Goal: Task Accomplishment & Management: Complete application form

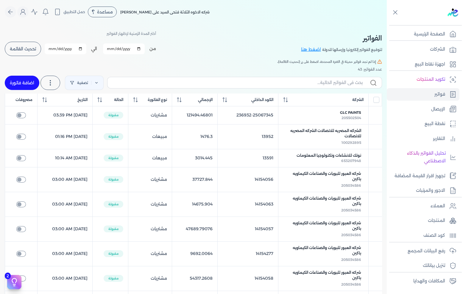
click at [21, 82] on link "اضافة فاتورة" at bounding box center [22, 83] width 35 height 14
select select "EGP"
select select "B"
select select "EGS"
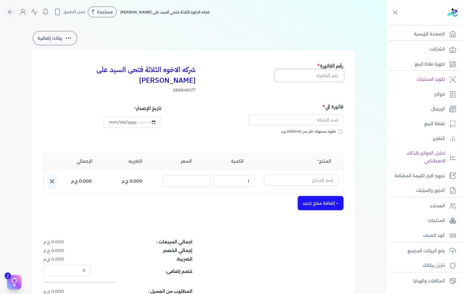
click at [317, 71] on input "text" at bounding box center [309, 75] width 69 height 11
type input "13596"
click at [323, 174] on input "text" at bounding box center [301, 179] width 75 height 11
click at [290, 174] on input "text" at bounding box center [301, 179] width 75 height 11
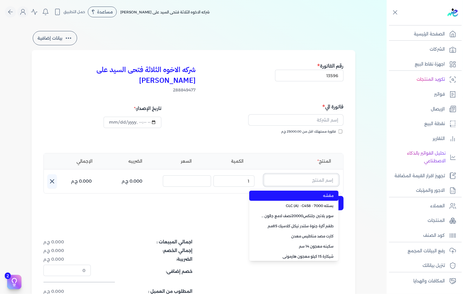
paste input "وحدة كالون حجرة اقتصادي اهرام"
type input "وحدة كالون حجرة اقتصادي اهرام"
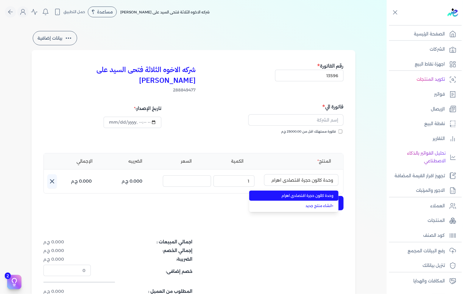
click at [289, 193] on span "وحدة كالون حجرة اقتصادي اهرام" at bounding box center [297, 195] width 73 height 5
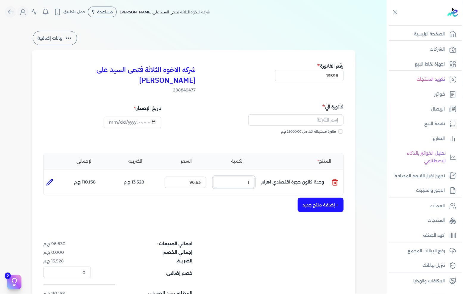
click at [255, 177] on input "1" at bounding box center [233, 182] width 41 height 11
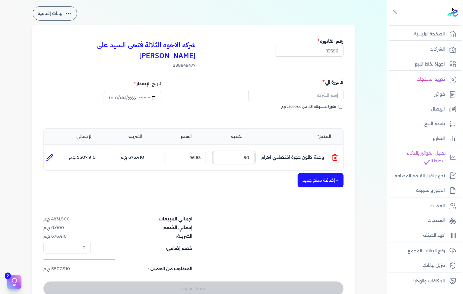
scroll to position [66, 0]
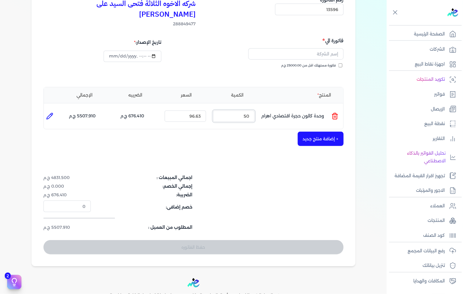
type input "50"
click at [310, 132] on button "+ إضافة منتج جديد" at bounding box center [321, 139] width 46 height 14
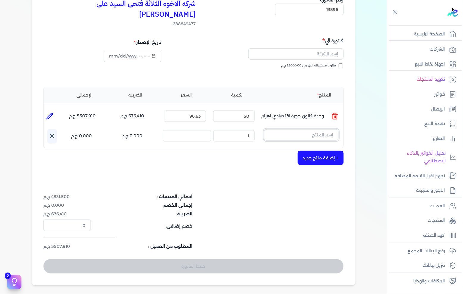
click at [300, 129] on input "text" at bounding box center [301, 134] width 75 height 11
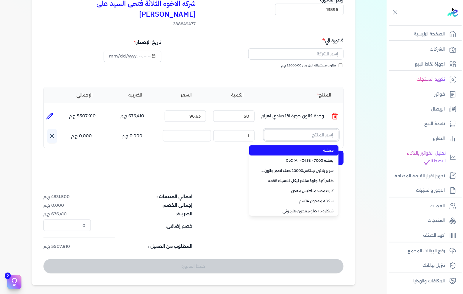
paste input "وحدة كالون اسطامة كمبيوتر فوم اهرام"
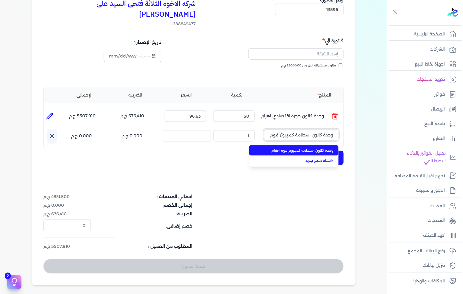
scroll to position [0, -9]
type input "وحدة كالون اسطامة كمبيوتر فوم اهرام"
click at [292, 145] on li "وحدة كالون اسطامة كمبيوتر فوم اهرام" at bounding box center [293, 150] width 89 height 10
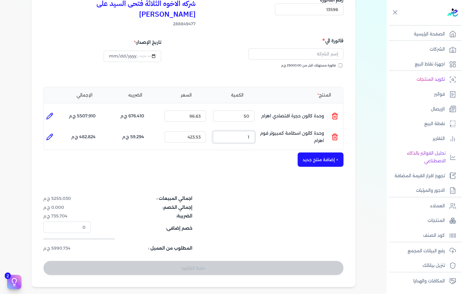
click at [249, 131] on input "1" at bounding box center [233, 136] width 41 height 11
type input "50"
click at [322, 153] on button "+ إضافة منتج جديد" at bounding box center [321, 160] width 46 height 14
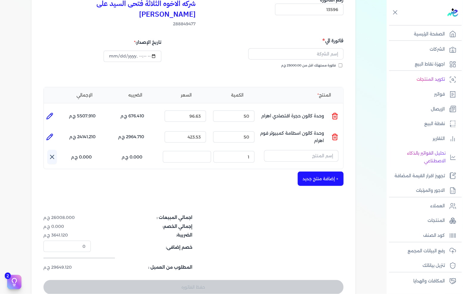
click at [303, 137] on div "المنتج الكمية السعر الضريبه الإجمالي المنتج : وحدة كالون حجرة اقتصادي اهرام الك…" at bounding box center [194, 128] width 300 height 83
click at [302, 150] on input "text" at bounding box center [301, 155] width 75 height 11
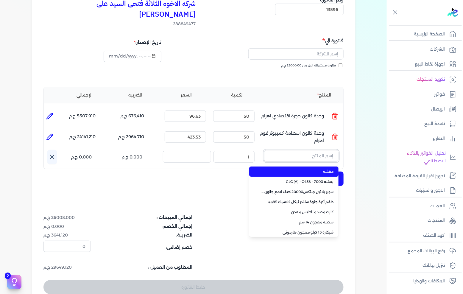
paste input "وحدة كالون اسطامة فولاذ اهرام"
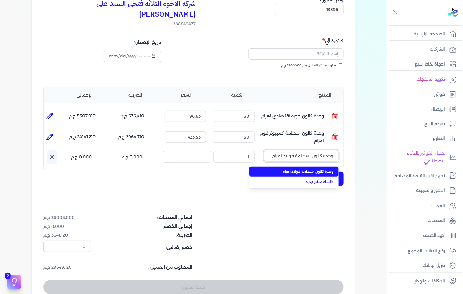
type input "وحدة كالون اسطامة فولاذ اهرام"
click at [306, 169] on span "وحدة كالون اسطامة فولاذ اهرام" at bounding box center [297, 171] width 73 height 5
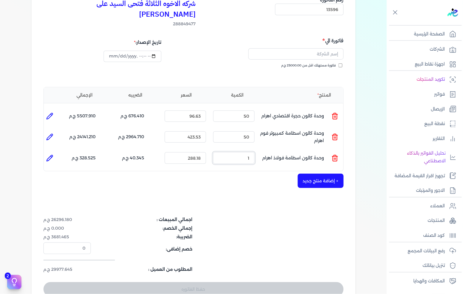
click at [244, 152] on input "1" at bounding box center [233, 157] width 41 height 11
type input "30"
click at [320, 174] on button "+ إضافة منتج جديد" at bounding box center [321, 181] width 46 height 14
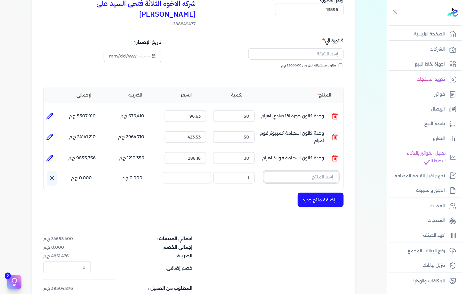
click at [303, 171] on input "text" at bounding box center [301, 176] width 75 height 11
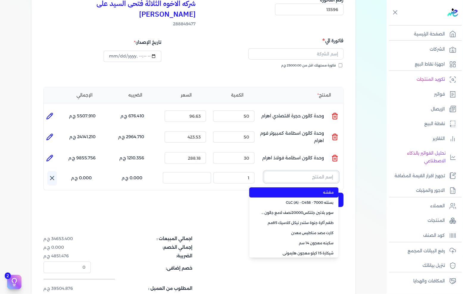
paste input "طقم أكرة [PERSON_NAME]"
type input "طقم أكرة [PERSON_NAME]"
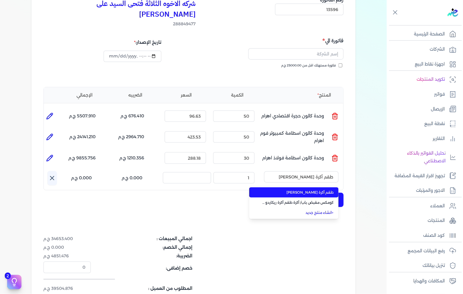
click at [302, 187] on li "طقم أكرة [PERSON_NAME]" at bounding box center [293, 192] width 89 height 10
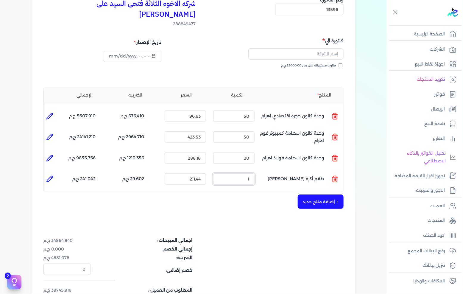
click at [239, 173] on input "1" at bounding box center [233, 178] width 41 height 11
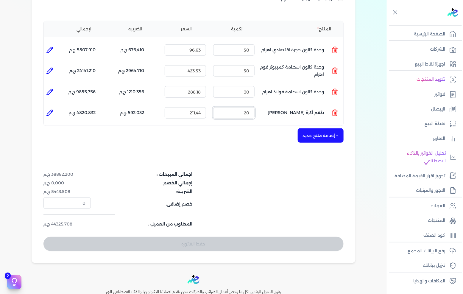
type input "20"
click at [308, 132] on div "شركه الاخوه الثلاثة فتحى السيد على [PERSON_NAME] 288849477 رقم الفاتورة 13596 ف…" at bounding box center [194, 90] width 324 height 345
click at [309, 128] on button "+ إضافة منتج جديد" at bounding box center [321, 135] width 46 height 14
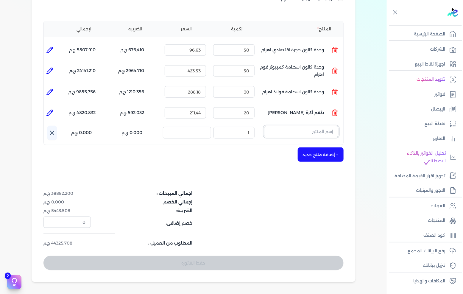
click at [310, 126] on input "text" at bounding box center [301, 131] width 75 height 11
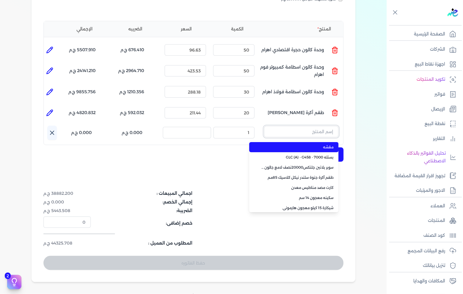
paste input "1/2اكرة ماركيز عادة نيكل كلاسيك"
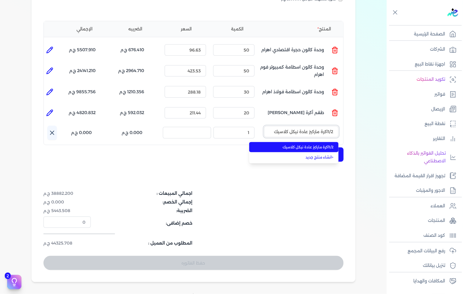
type input "1/2اكرة ماركيز عادة نيكل كلاسيك"
click at [298, 145] on span "1/2اكرة ماركيز عادة نيكل كلاسيك" at bounding box center [297, 147] width 73 height 5
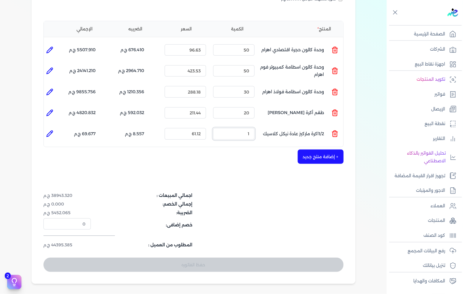
click at [249, 128] on input "1" at bounding box center [233, 133] width 41 height 11
type input "20"
click at [312, 150] on button "+ إضافة منتج جديد" at bounding box center [321, 157] width 46 height 14
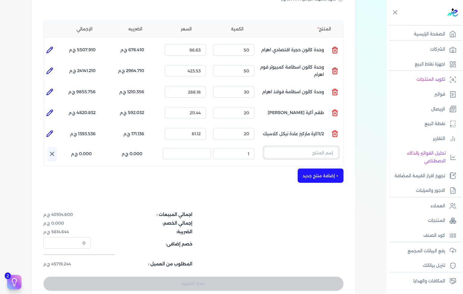
click at [303, 147] on input "text" at bounding box center [301, 152] width 75 height 11
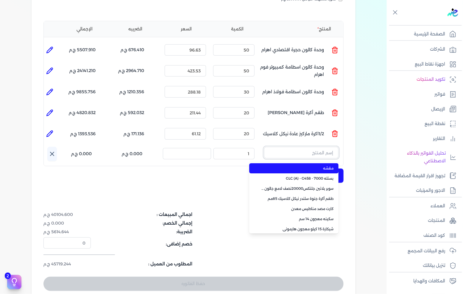
paste input "كومكس مقبض باب/ أكرة 1/2اكرة ماركيز عادة برونزى 1.00 عدد"
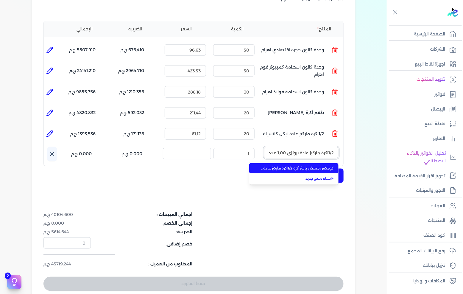
type input "كومكس مقبض باب/ أكرة 1/2اكرة ماركيز عادة برونزى 1.00 عدد"
click at [293, 166] on span "كومكس مقبض باب/ أكرة 1/2اكرة ماركيز عادة برونزى 1.00 عدد" at bounding box center [297, 168] width 73 height 5
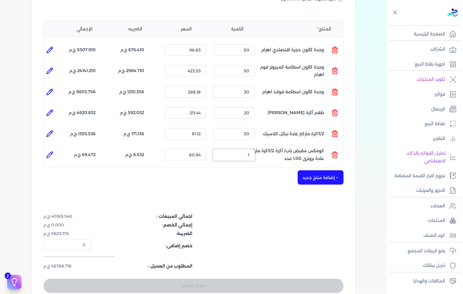
click at [235, 149] on input "1" at bounding box center [233, 154] width 41 height 11
type input "10"
click at [315, 170] on button "+ إضافة منتج جديد" at bounding box center [321, 177] width 46 height 14
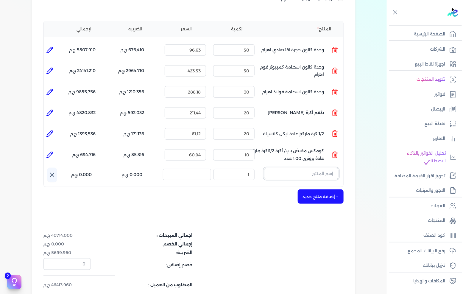
click at [305, 168] on input "text" at bounding box center [301, 173] width 75 height 11
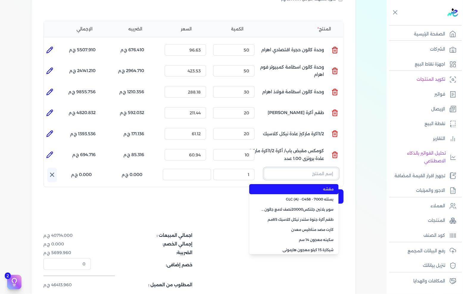
paste input "كومكس مقبض باب مقبض جرار [PERSON_NAME] فضي 1.00 عدد"
type input "كومكس مقبض باب مقبض جرار [PERSON_NAME] فضي 1.00 عدد"
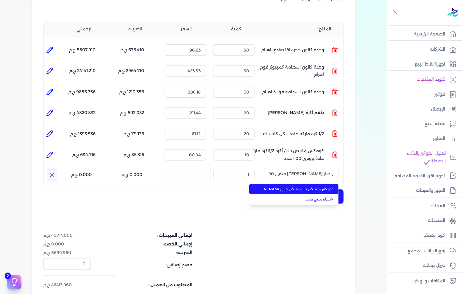
click at [298, 184] on li "كومكس مقبض باب مقبض جرار [PERSON_NAME] فضي 1.00 عدد" at bounding box center [293, 189] width 89 height 10
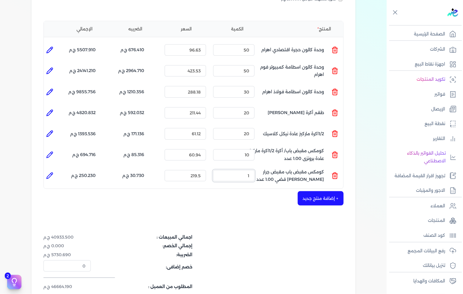
click at [243, 170] on input "1" at bounding box center [233, 175] width 41 height 11
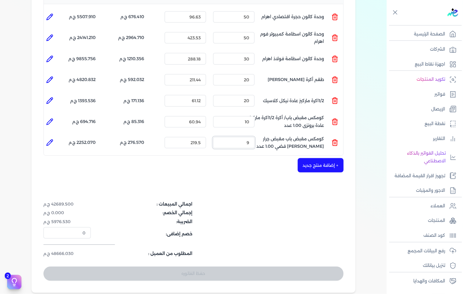
type input "9"
click at [313, 158] on button "+ إضافة منتج جديد" at bounding box center [321, 165] width 46 height 14
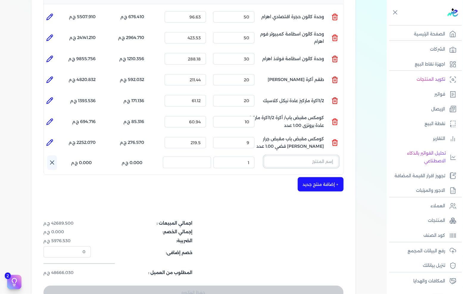
click at [309, 156] on input "text" at bounding box center [301, 161] width 75 height 11
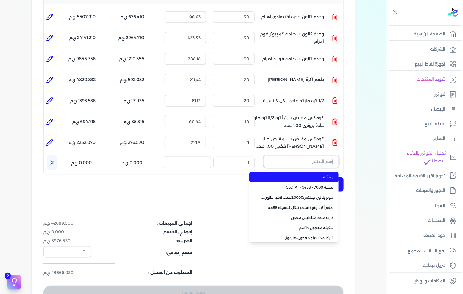
paste input "كومكس مقبض باب/ أكرة طقم اكرة ريكاردو سلندر دائرى نيكل كلاسيك 1.00 عدد"
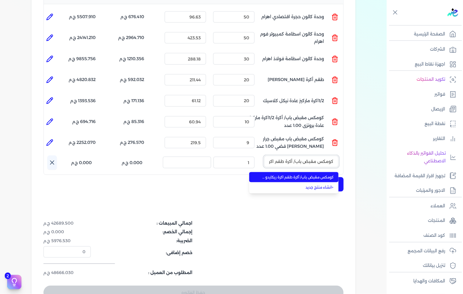
scroll to position [0, -83]
type input "كومكس مقبض باب/ أكرة طقم اكرة ريكاردو سلندر دائرى نيكل كلاسيك 1.00 عدد"
click at [299, 175] on span "كومكس مقبض باب/ أكرة طقم اكرة ريكاردو سلندر دائرى نيكل كلاسيك 1.00 عدد" at bounding box center [297, 177] width 73 height 5
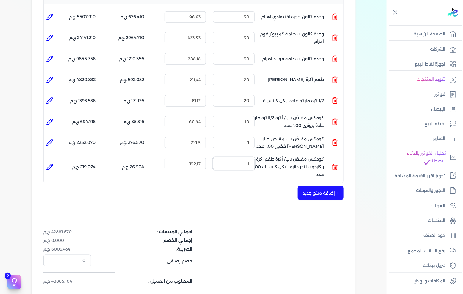
click at [237, 158] on input "1" at bounding box center [233, 163] width 41 height 11
type input "10"
click at [319, 186] on button "+ إضافة منتج جديد" at bounding box center [321, 193] width 46 height 14
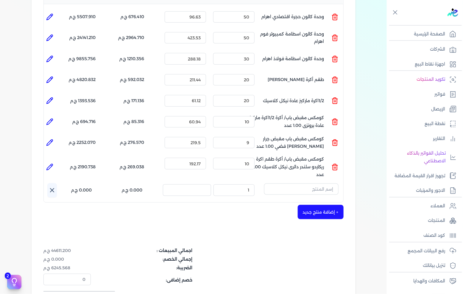
click at [305, 171] on div "المنتج الكمية السعر الضريبه الإجمالي المنتج : وحدة كالون حجرة اقتصادي اهرام الك…" at bounding box center [194, 95] width 300 height 215
click at [305, 184] on input "text" at bounding box center [301, 189] width 75 height 11
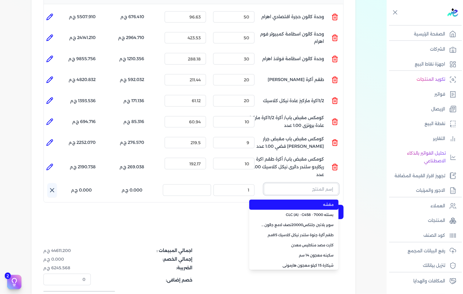
paste input "كومكس مقبض باب/ أكرة 1/2 أكرة ريكاردو سلندر نيكل كلاسيك 1.00 عدد"
type input "كومكس مقبض باب/ أكرة 1/2 أكرة ريكاردو سلندر نيكل كلاسيك 1.00 عدد"
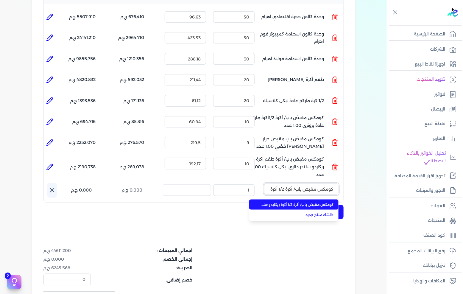
scroll to position [0, -66]
click at [313, 200] on li "كومكس مقبض باب/ أكرة 1/2 أكرة ريكاردو سلندر نيكل كلاسيك 1.00 عدد" at bounding box center [293, 205] width 89 height 10
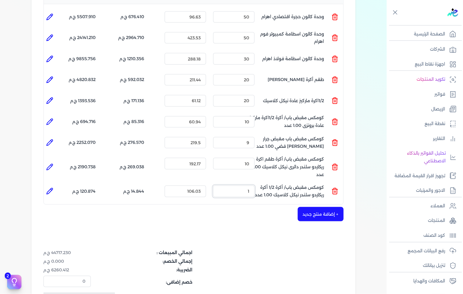
click at [255, 186] on input "1" at bounding box center [233, 191] width 41 height 11
type input "10"
click at [356, 206] on div "شركه الاخوه الثلاثة فتحى السيد على [PERSON_NAME] 288849477 رقم الفاتورة 13596 ف…" at bounding box center [194, 113] width 324 height 457
click at [340, 207] on button "+ إضافة منتج جديد" at bounding box center [321, 214] width 46 height 14
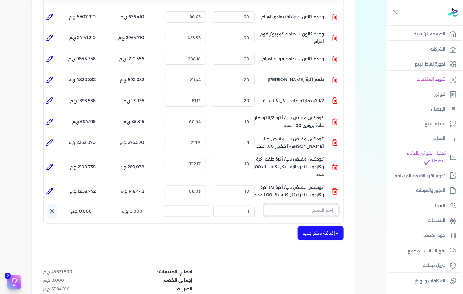
click at [303, 204] on input "text" at bounding box center [301, 209] width 75 height 11
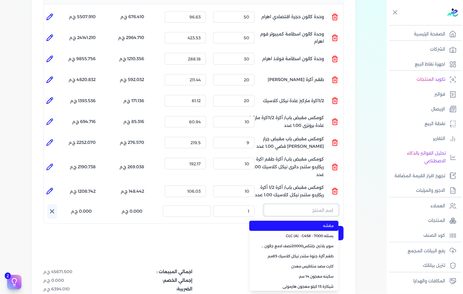
paste input "طقم اكرة ماركيز حمام برونزى"
type input "طقم اكرة ماركيز حمام برونزى"
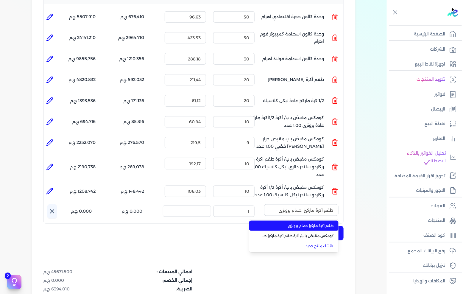
click at [292, 223] on span "طقم اكرة ماركيز حمام برونزى" at bounding box center [297, 225] width 73 height 5
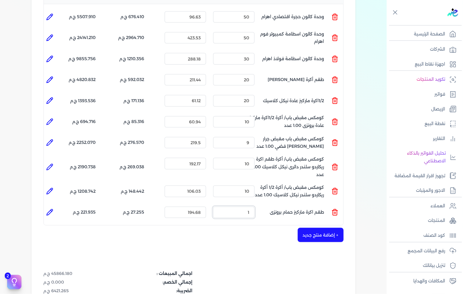
click at [239, 207] on input "1" at bounding box center [233, 212] width 41 height 11
type input "5"
click at [320, 228] on button "+ إضافة منتج جديد" at bounding box center [321, 235] width 46 height 14
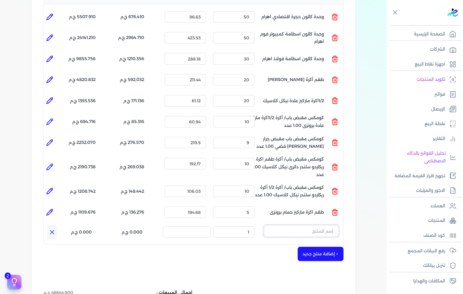
click at [302, 226] on input "text" at bounding box center [301, 231] width 75 height 11
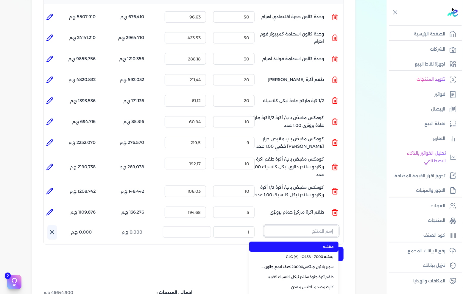
paste input "كومكس مقبض باب/ أكرة طقم أكرة ريكاردو سلندر نيكل كلاسيك 1.00 عدد"
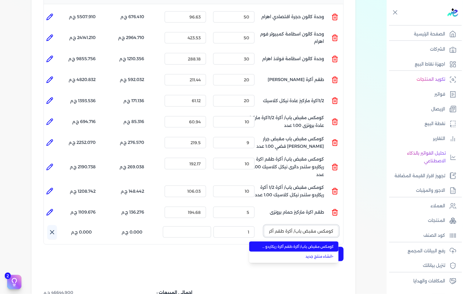
scroll to position [0, -70]
type input "كومكس مقبض باب/ أكرة طقم أكرة ريكاردو سلندر نيكل كلاسيك 1.00 عدد"
click at [297, 242] on li "كومكس مقبض باب/ أكرة طقم أكرة ريكاردو سلندر نيكل كلاسيك 1.00 عدد" at bounding box center [293, 247] width 89 height 10
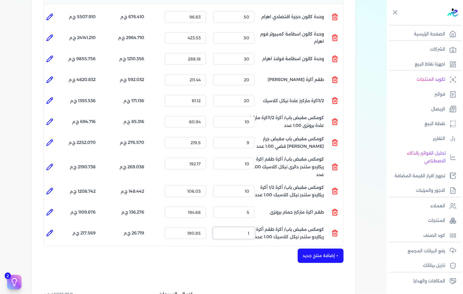
click at [233, 228] on input "1" at bounding box center [233, 233] width 41 height 11
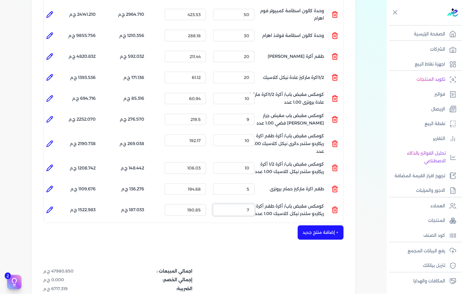
scroll to position [198, 0]
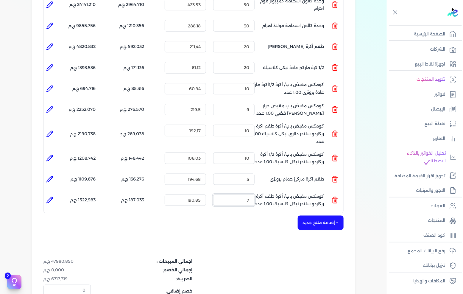
type input "7"
click at [320, 216] on button "+ إضافة منتج جديد" at bounding box center [321, 223] width 46 height 14
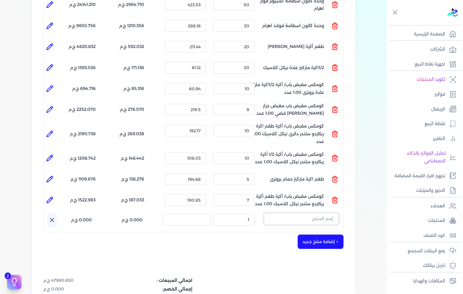
click at [295, 213] on input "text" at bounding box center [301, 218] width 75 height 11
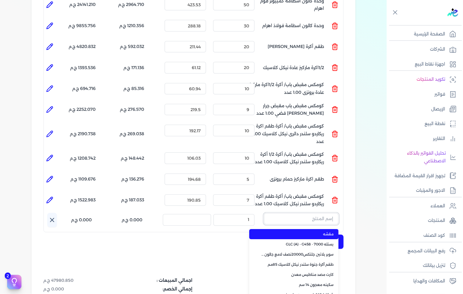
paste input "طقم اكرة ريكاردو حمام دائرى برونزى"
type input "طقم اكرة ريكاردو حمام دائرى برونزى"
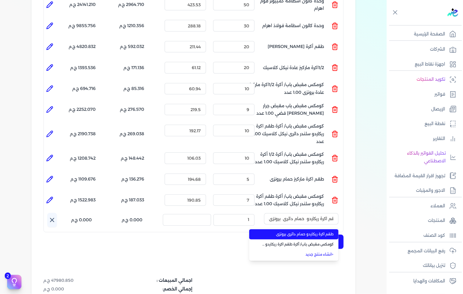
click at [283, 232] on span "طقم اكرة ريكاردو حمام دائرى برونزى" at bounding box center [297, 234] width 73 height 5
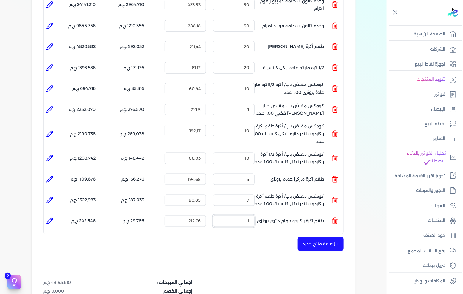
click at [242, 215] on input "1" at bounding box center [233, 220] width 41 height 11
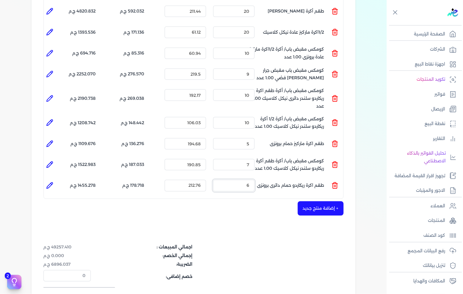
scroll to position [265, 0]
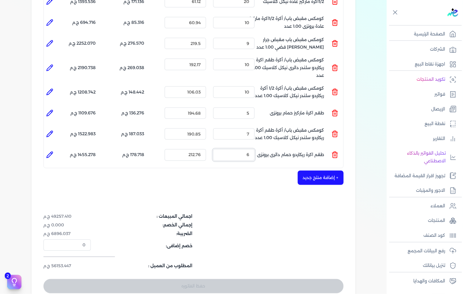
type input "6"
click at [325, 171] on button "+ إضافة منتج جديد" at bounding box center [321, 178] width 46 height 14
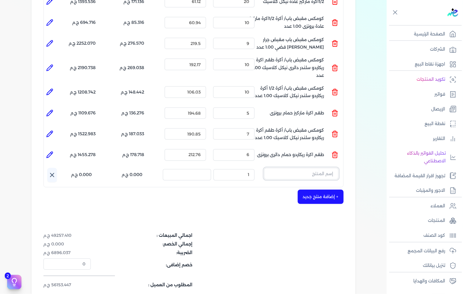
click at [309, 168] on input "text" at bounding box center [301, 173] width 75 height 11
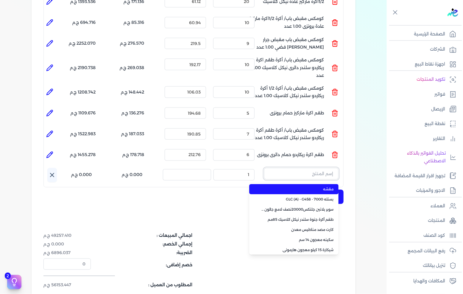
paste input "طقم اكرة ريكاردو عادة دائرى برونزى"
type input "طقم اكرة ريكاردو عادة دائرى برونزى"
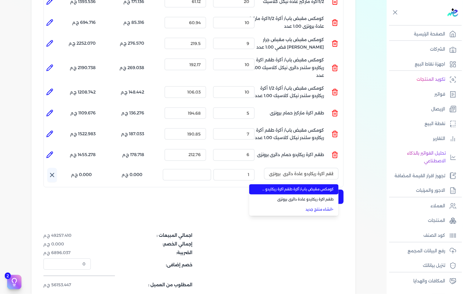
click at [300, 184] on li "كومكس مقبض باب/ أكرة طقم اكرة ريكاردو عادة دائرى برونزى 1.00 عدد" at bounding box center [293, 189] width 89 height 10
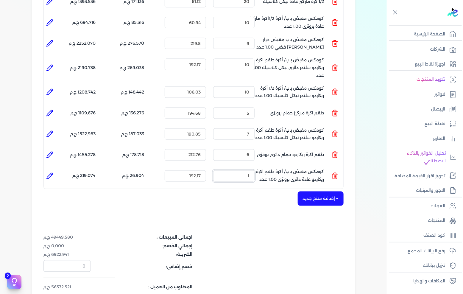
click at [240, 170] on input "1" at bounding box center [233, 175] width 41 height 11
type input "6"
click at [321, 192] on button "+ إضافة منتج جديد" at bounding box center [321, 199] width 46 height 14
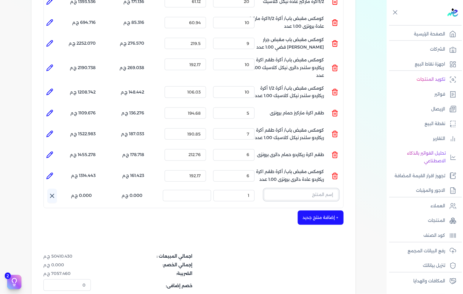
click at [298, 189] on input "text" at bounding box center [301, 194] width 75 height 11
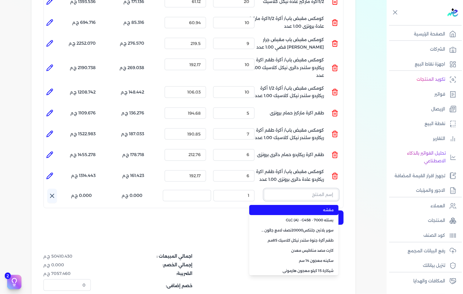
paste input "كومكس مقبض باب/ أكرة طقم اكرة عادة لودى برونزى كلاسيك 1.00 عدد"
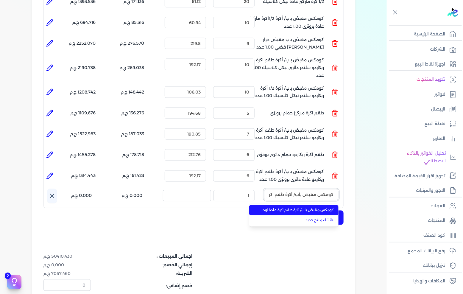
scroll to position [0, -70]
type input "كومكس مقبض باب/ أكرة طقم اكرة عادة لودى برونزى كلاسيك 1.00 عدد"
click at [290, 208] on span "كومكس مقبض باب/ أكرة طقم اكرة عادة لودى برونزى كلاسيك 1.00 عدد" at bounding box center [297, 210] width 73 height 5
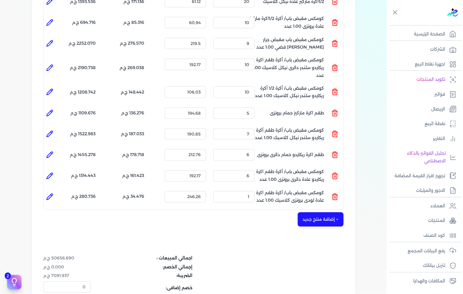
click at [249, 192] on div "الكمية : 1" at bounding box center [234, 197] width 46 height 16
click at [250, 191] on input "1" at bounding box center [233, 196] width 41 height 11
click at [237, 191] on input "1" at bounding box center [233, 196] width 41 height 11
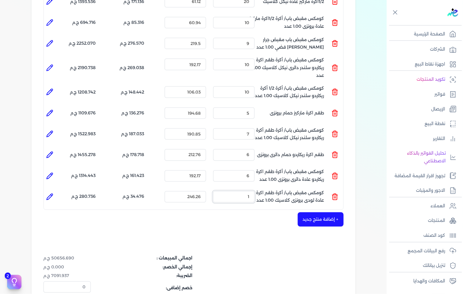
click at [237, 191] on input "1" at bounding box center [233, 196] width 41 height 11
type input "5"
click at [252, 232] on div "شركه الاخوه الثلاثة فتحى السيد على [PERSON_NAME] 288849477 رقم الفاتورة 13596 ف…" at bounding box center [194, 66] width 324 height 562
click at [321, 212] on button "+ إضافة منتج جديد" at bounding box center [321, 219] width 46 height 14
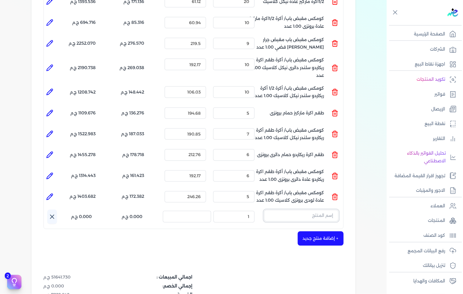
click at [316, 210] on input "text" at bounding box center [301, 215] width 75 height 11
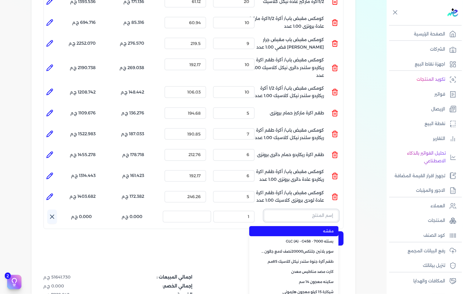
paste input "طقم اكرة جيرمانى عادة كروم فضى دائرى"
type input "طقم اكرة جيرمانى عادة كروم فضى دائرى"
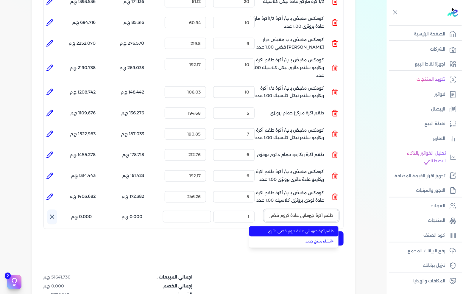
scroll to position [0, -13]
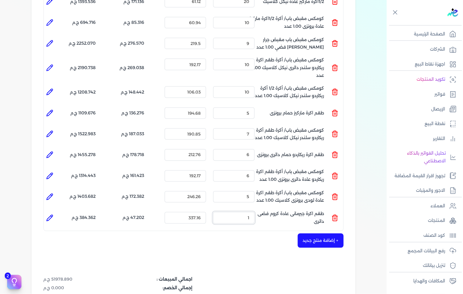
click at [250, 212] on input "1" at bounding box center [233, 217] width 41 height 11
type input "5"
click at [323, 234] on button "+ إضافة منتج جديد" at bounding box center [321, 241] width 46 height 14
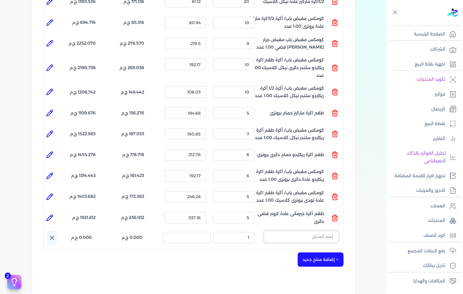
click at [304, 231] on input "text" at bounding box center [301, 236] width 75 height 11
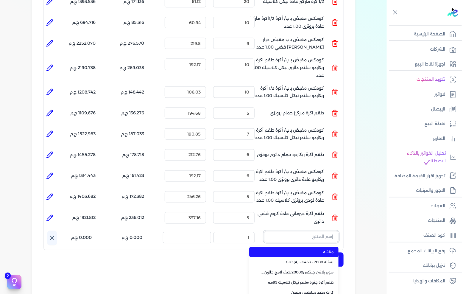
paste input "كومكس مقبض باب/ أكرة طقم اكرة ماركيز حمام برونزى 1.00 عدد"
type input "كومكس مقبض باب/ أكرة طقم اكرة ماركيز حمام برونزى 1.00 عدد"
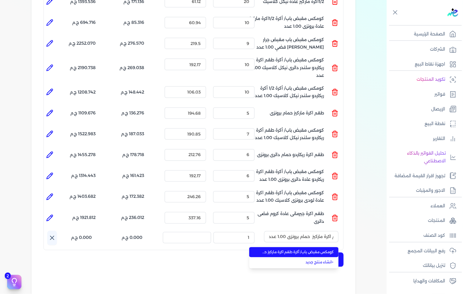
click at [299, 247] on li "كومكس مقبض باب/ أكرة طقم اكرة ماركيز حمام برونزى 1.00 عدد" at bounding box center [293, 252] width 89 height 10
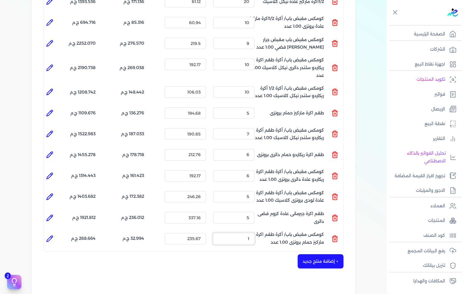
click at [247, 233] on input "1" at bounding box center [233, 238] width 41 height 11
type input "8"
click at [323, 255] on button "+ إضافة منتج جديد" at bounding box center [321, 262] width 46 height 14
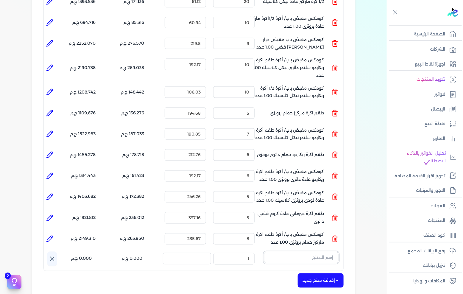
click at [296, 252] on input "text" at bounding box center [301, 257] width 75 height 11
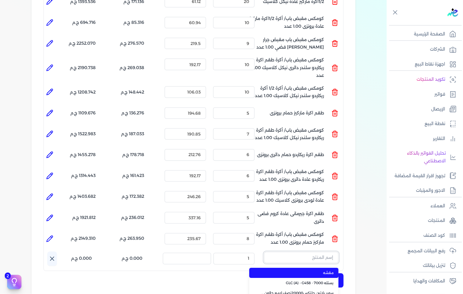
paste input "كومكس مقبض باب/ أكرة طقم اكرة ريكاردو عادة دائرى نيكل كلاسيك 1.00 عدد"
type input "كومكس مقبض باب/ أكرة طقم اكرة ريكاردو عادة دائرى نيكل كلاسيك 1.00 عدد"
click at [297, 271] on span "كومكس مقبض باب/ أكرة طقم اكرة ريكاردو عادة دائرى نيكل كلاسيك 1.00 عدد" at bounding box center [297, 273] width 73 height 5
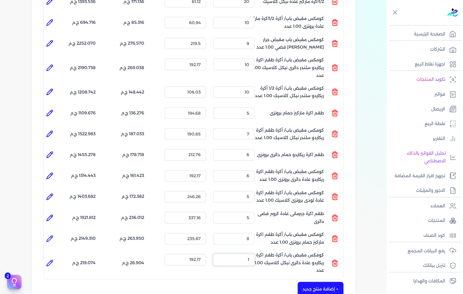
click at [247, 254] on input "1" at bounding box center [233, 259] width 41 height 11
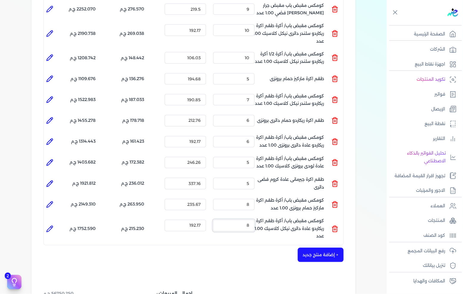
scroll to position [331, 0]
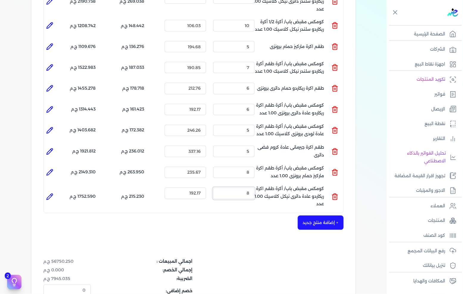
type input "8"
click at [317, 216] on button "+ إضافة منتج جديد" at bounding box center [321, 223] width 46 height 14
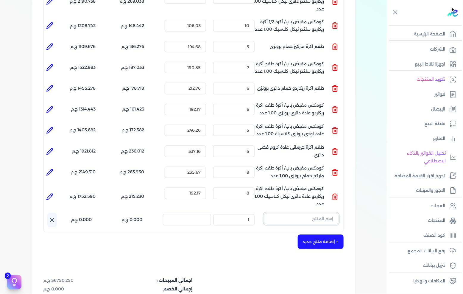
click at [310, 213] on input "text" at bounding box center [301, 218] width 75 height 11
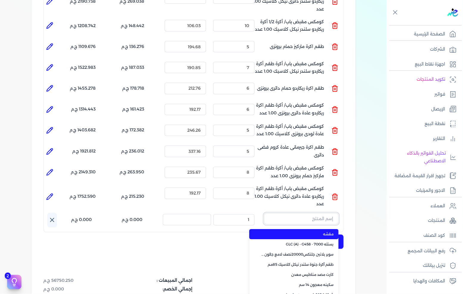
paste input "كومكس اكسسوار شباك سبليونة نصف اكرة كوين برونزى 1.00 عدد"
type input "كومكس اكسسوار شباك سبليونة نصف اكرة كوين برونزى 1.00 عدد"
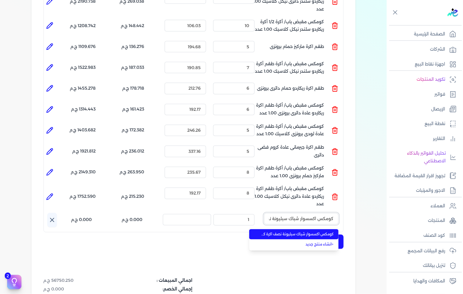
scroll to position [0, -57]
click at [291, 232] on span "كومكس اكسسوار شباك سبليونة نصف اكرة كوين برونزى 1.00 عدد" at bounding box center [297, 234] width 73 height 5
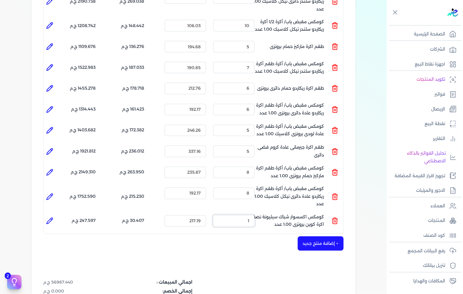
click at [243, 215] on input "1" at bounding box center [233, 220] width 41 height 11
drag, startPoint x: 243, startPoint y: 211, endPoint x: 283, endPoint y: 216, distance: 39.7
click at [243, 215] on input "1" at bounding box center [233, 220] width 41 height 11
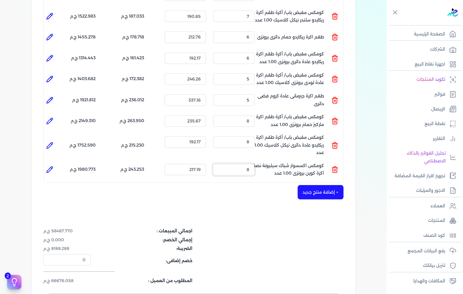
scroll to position [397, 0]
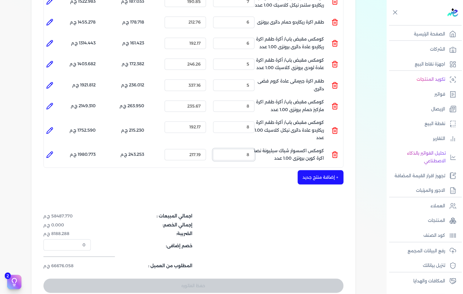
type input "8"
click at [317, 170] on button "+ إضافة منتج جديد" at bounding box center [321, 177] width 46 height 14
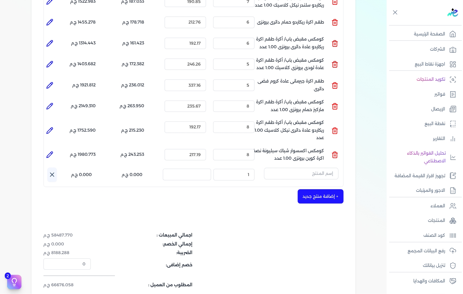
click at [308, 169] on button "button" at bounding box center [301, 175] width 75 height 14
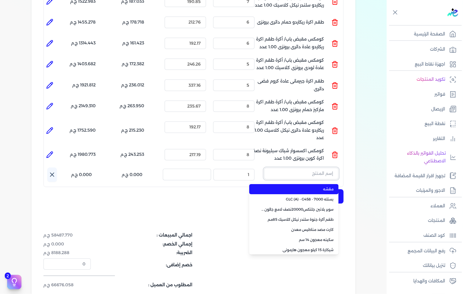
paste input "كومكس مقبض باب/ أكرة 1/2 أكرة ريكاردو سلندر نيكل كلاسيك 1.00 عدد"
type input "كومكس مقبض باب/ أكرة 1/2 أكرة ريكاردو سلندر نيكل كلاسيك 1.00 عدد"
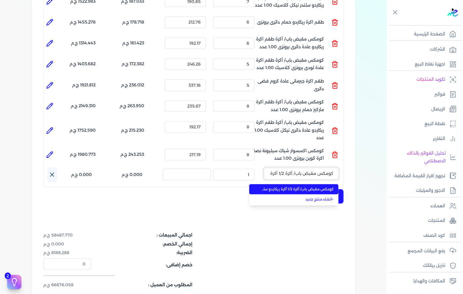
scroll to position [0, -66]
click at [294, 184] on li "كومكس مقبض باب/ أكرة 1/2 أكرة ريكاردو سلندر نيكل كلاسيك 1.00 عدد" at bounding box center [293, 189] width 89 height 10
type input "11"
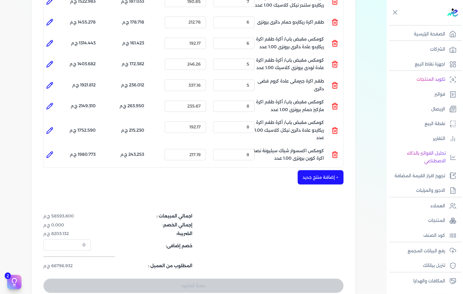
click at [315, 170] on button "+ إضافة منتج جديد" at bounding box center [321, 177] width 46 height 14
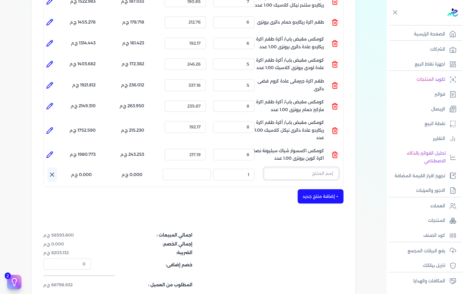
click at [311, 168] on input "text" at bounding box center [301, 173] width 75 height 11
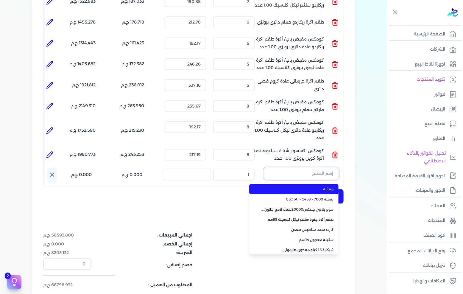
paste input "كومكس مقبض باب/ أكرة طقم أكرة ريكاردو حمام نيكل كلاسيك 1.00 عدد"
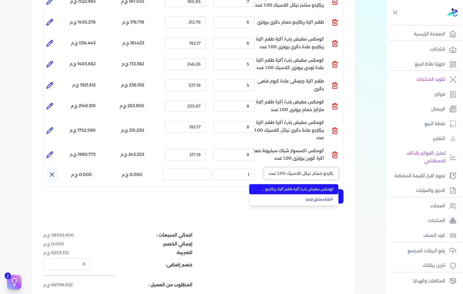
type input "كومكس مقبض باب/ أكرة طقم أكرة ريكاردو حمام نيكل كلاسيك 1.00 عدد"
click at [308, 187] on span "كومكس مقبض باب/ أكرة طقم أكرة ريكاردو حمام نيكل كلاسيك 1.00 عدد" at bounding box center [297, 189] width 73 height 5
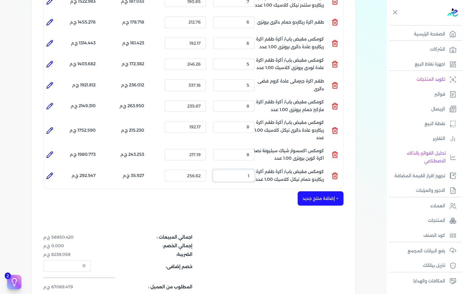
click at [246, 170] on input "1" at bounding box center [233, 175] width 41 height 11
type input "8"
click at [327, 192] on button "+ إضافة منتج جديد" at bounding box center [321, 199] width 46 height 14
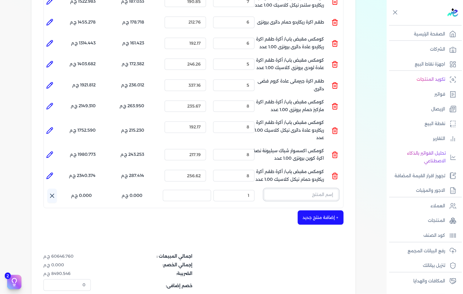
click at [294, 189] on input "text" at bounding box center [301, 194] width 75 height 11
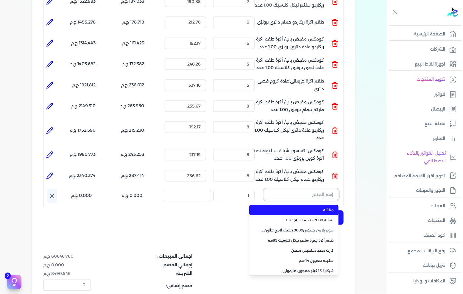
paste input "كومكس مقبض باب/ أكرة طقم اكرة ريكاردو سلندر دائرى نيكل كلاسيك 1.00 عدد"
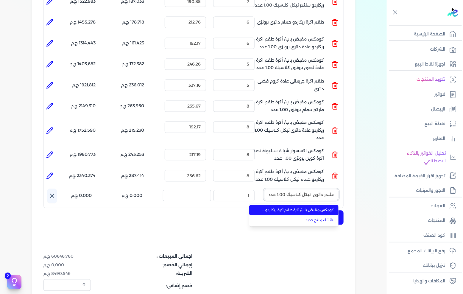
type input "كومكس مقبض باب/ أكرة طقم اكرة ريكاردو سلندر دائرى نيكل كلاسيك 1.00 عدد"
click at [298, 208] on span "كومكس مقبض باب/ أكرة طقم اكرة ريكاردو سلندر دائرى نيكل كلاسيك 1.00 عدد" at bounding box center [297, 210] width 73 height 5
type input "11"
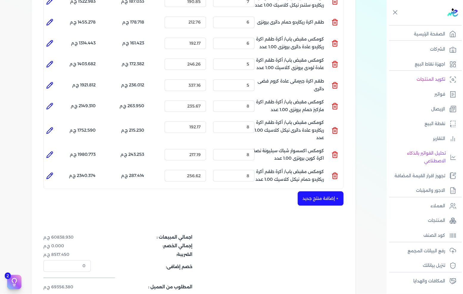
click at [311, 192] on button "+ إضافة منتج جديد" at bounding box center [321, 199] width 46 height 14
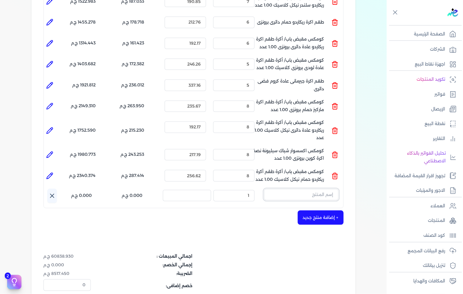
click at [297, 189] on input "text" at bounding box center [301, 194] width 75 height 11
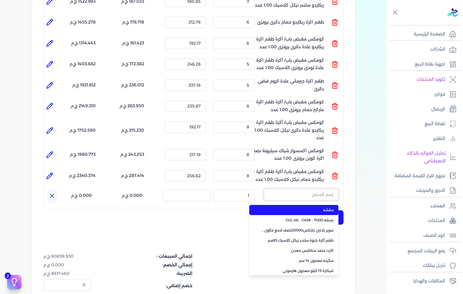
paste input "كومكس مقبض باب مقبض جرار [PERSON_NAME] فضي 1.00 عدد"
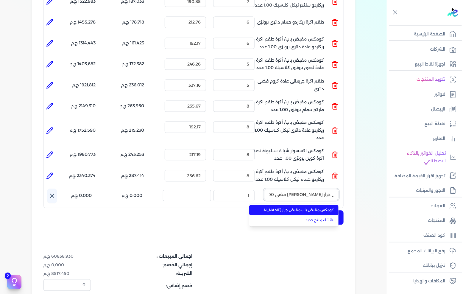
type input "كومكس مقبض باب مقبض جرار [PERSON_NAME] فضي 1.00 عدد"
click at [297, 208] on span "كومكس مقبض باب مقبض جرار [PERSON_NAME] فضي 1.00 عدد" at bounding box center [297, 210] width 73 height 5
type input "10"
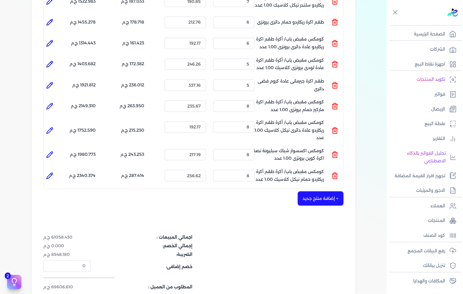
click at [311, 192] on button "+ إضافة منتج جديد" at bounding box center [321, 199] width 46 height 14
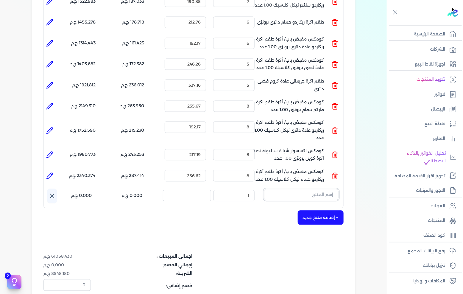
click at [301, 189] on input "text" at bounding box center [301, 194] width 75 height 11
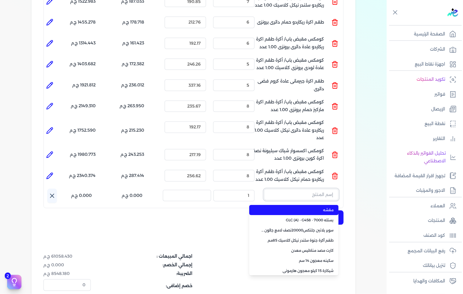
paste input "كومكس مقبض باب طقم اكرة كوين عادة جولدى 72 مم 1.00 عدد"
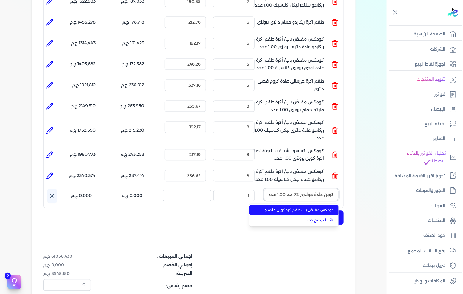
type input "كومكس مقبض باب طقم اكرة كوين عادة جولدى 72 مم 1.00 عدد"
click at [293, 208] on span "كومكس مقبض باب طقم اكرة كوين عادة جولدى 72 مم 1.00 عدد" at bounding box center [297, 210] width 73 height 5
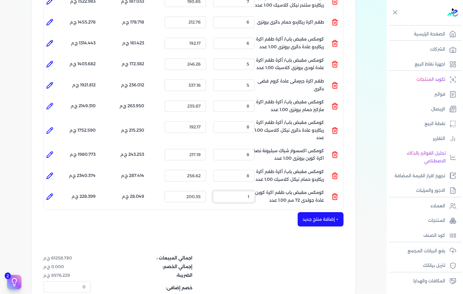
click at [241, 191] on input "1" at bounding box center [233, 196] width 41 height 11
type input "2"
click at [247, 255] on div "اجمالي المبيعات : 61459.130 ج.م إجمالي الخصم: 0.000 ج.م الضريبة: 8604.278 ج.م خ…" at bounding box center [194, 283] width 300 height 56
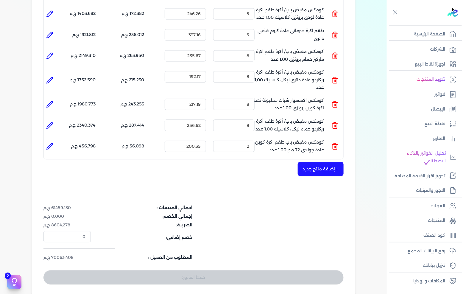
scroll to position [463, 0]
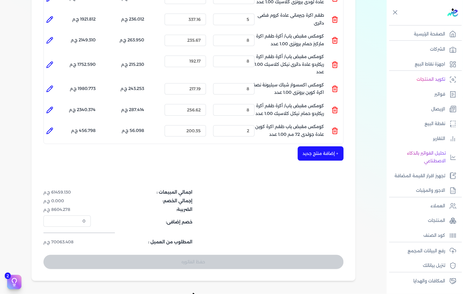
click at [306, 146] on button "+ إضافة منتج جديد" at bounding box center [321, 153] width 46 height 14
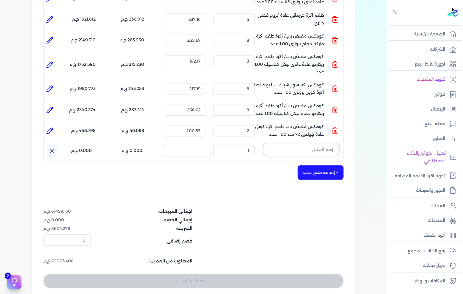
click at [306, 144] on input "text" at bounding box center [301, 149] width 75 height 11
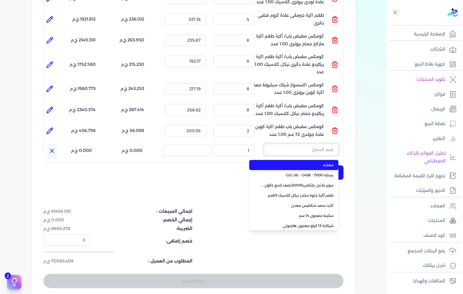
paste input "وحدة كالون اسطامة فولاذ اهرام"
type input "وحدة كالون اسطامة فولاذ اهرام"
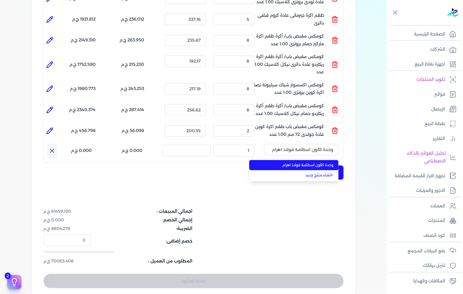
click at [293, 160] on li "وحدة كالون اسطامة فولاذ اهرام" at bounding box center [293, 165] width 89 height 10
type input "31"
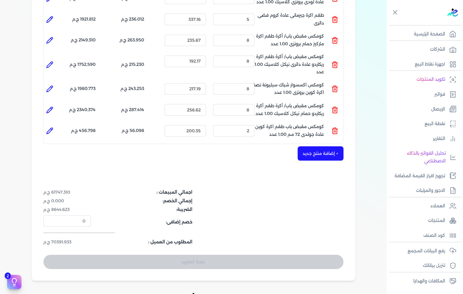
click at [319, 146] on button "+ إضافة منتج جديد" at bounding box center [321, 153] width 46 height 14
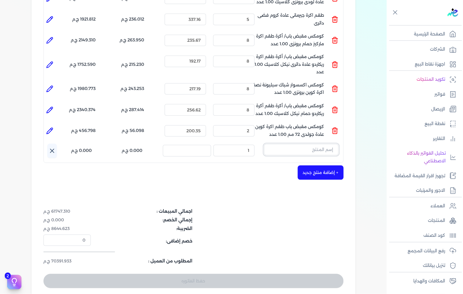
click at [318, 144] on input "text" at bounding box center [301, 149] width 75 height 11
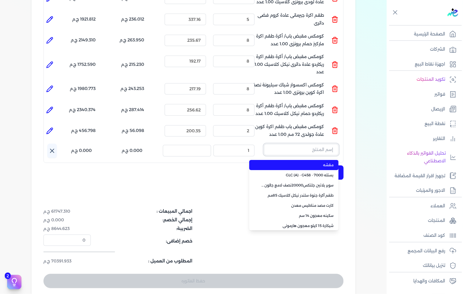
paste input "طقم أكرة [PERSON_NAME]"
type input "طقم أكرة [PERSON_NAME]"
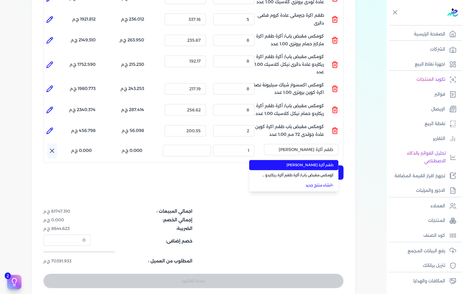
click at [304, 160] on li "طقم أكرة [PERSON_NAME]" at bounding box center [293, 165] width 89 height 10
type input "21"
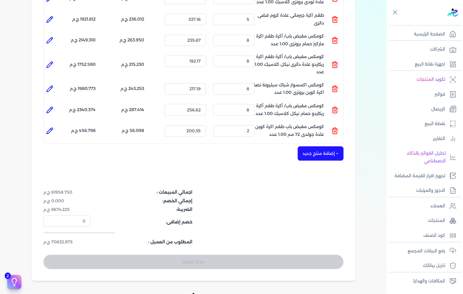
click at [307, 147] on button "+ إضافة منتج جديد" at bounding box center [321, 153] width 46 height 14
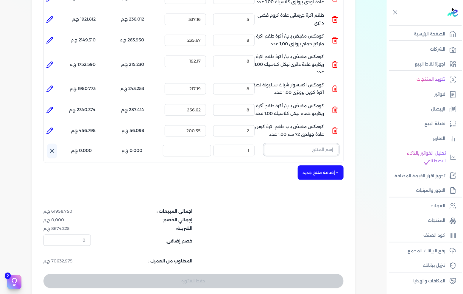
click at [312, 144] on input "text" at bounding box center [301, 149] width 75 height 11
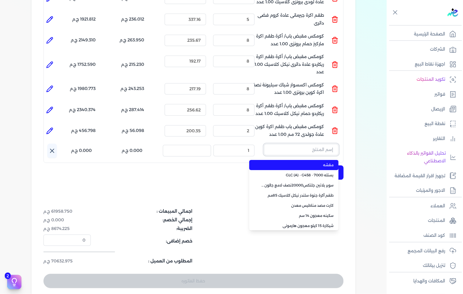
paste input "طقم أكرة ريكاردو عادة برونزي"
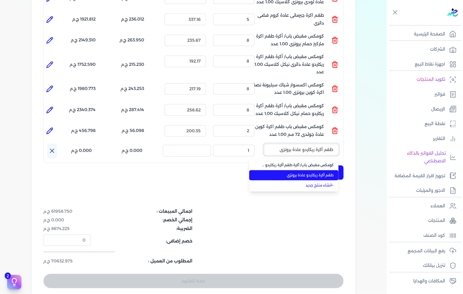
type input "طقم أكرة ريكاردو عادة برونزي"
click at [308, 170] on li "طقم أكرة ريكاردو عادة برونزي" at bounding box center [293, 175] width 89 height 10
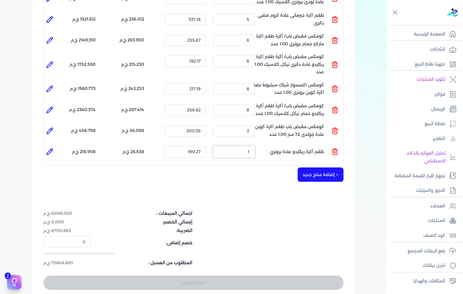
click at [240, 146] on input "1" at bounding box center [233, 151] width 41 height 11
type input "30"
click at [312, 167] on button "+ إضافة منتج جديد" at bounding box center [321, 174] width 46 height 14
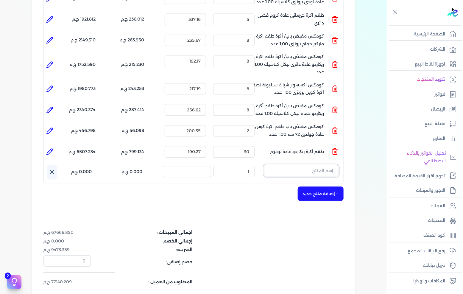
click at [297, 165] on input "text" at bounding box center [301, 170] width 75 height 11
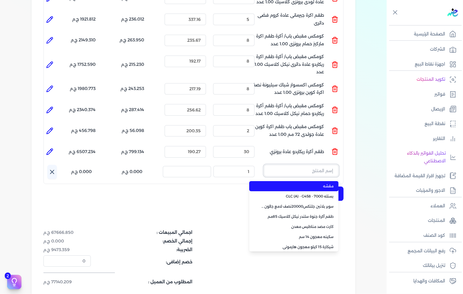
paste input "وحدة زوج كالون باب صاج كمبيوتر"
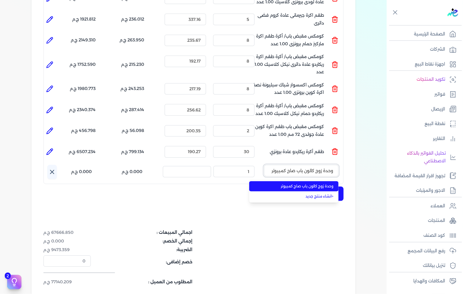
type input "وحدة زوج كالون باب صاج كمبيوتر"
click at [290, 184] on span "وحدة زوج كالون باب صاج كمبيوتر" at bounding box center [297, 186] width 73 height 5
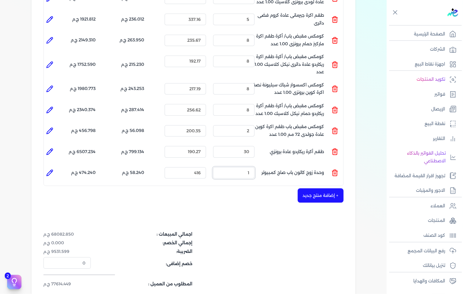
click at [242, 167] on input "1" at bounding box center [233, 172] width 41 height 11
type input "15"
click at [334, 188] on button "+ إضافة منتج جديد" at bounding box center [321, 195] width 46 height 14
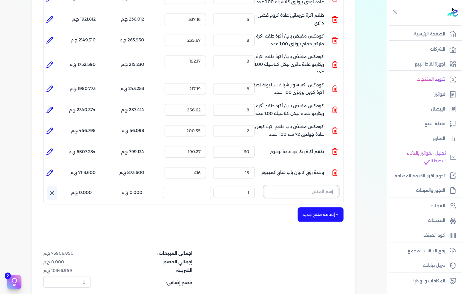
click at [324, 186] on input "text" at bounding box center [301, 191] width 75 height 11
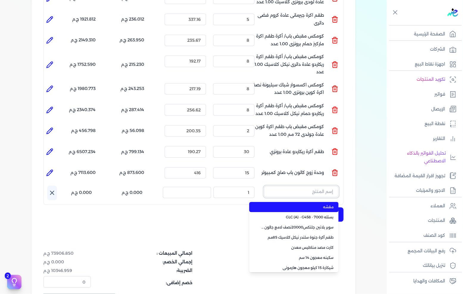
paste input "كومكس مقبض باب مقبض جرار [PERSON_NAME] فضي 1.00 عدد"
type input "كومكس مقبض باب مقبض جرار [PERSON_NAME] فضي 1.00 عدد"
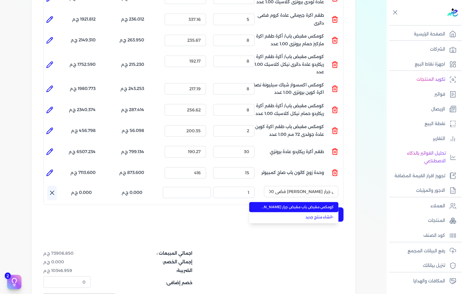
click at [295, 204] on span "كومكس مقبض باب مقبض جرار [PERSON_NAME] فضي 1.00 عدد" at bounding box center [297, 206] width 73 height 5
type input "11"
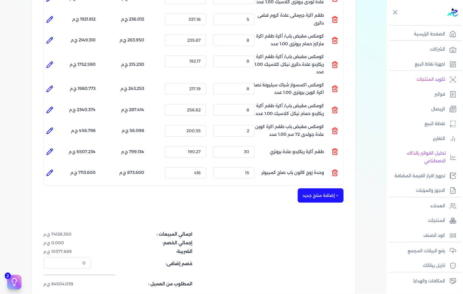
click at [314, 188] on button "+ إضافة منتج جديد" at bounding box center [321, 195] width 46 height 14
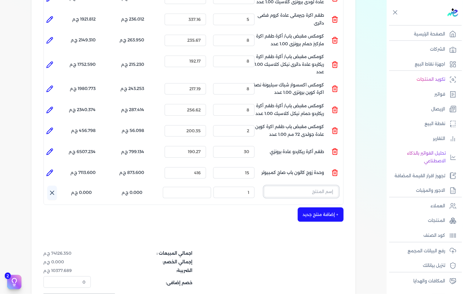
click at [305, 186] on input "text" at bounding box center [301, 191] width 75 height 11
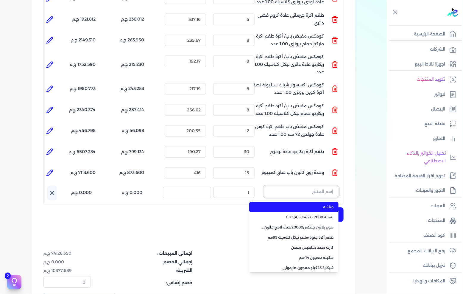
paste input "كومكس مقبض باب/ أكرة طقم اكرة ريكاردو سلندر دائرى نيكل كلاسيك 1.00 عدد"
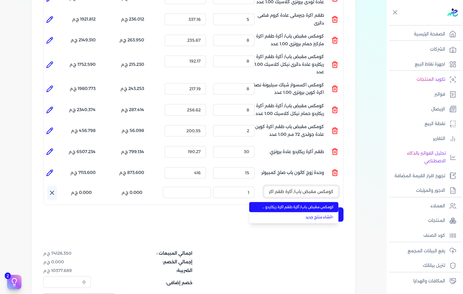
scroll to position [0, -83]
type input "كومكس مقبض باب/ أكرة طقم اكرة ريكاردو سلندر دائرى نيكل كلاسيك 1.00 عدد"
click at [289, 204] on span "كومكس مقبض باب/ أكرة طقم اكرة ريكاردو سلندر دائرى نيكل كلاسيك 1.00 عدد" at bounding box center [297, 206] width 73 height 5
type input "12"
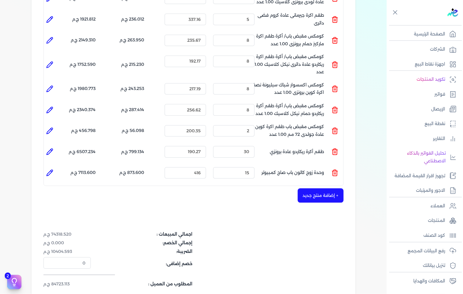
click at [312, 188] on button "+ إضافة منتج جديد" at bounding box center [321, 195] width 46 height 14
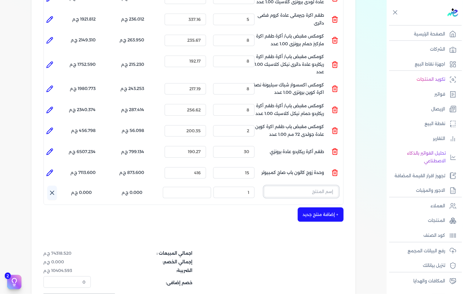
click at [327, 186] on input "text" at bounding box center [301, 191] width 75 height 11
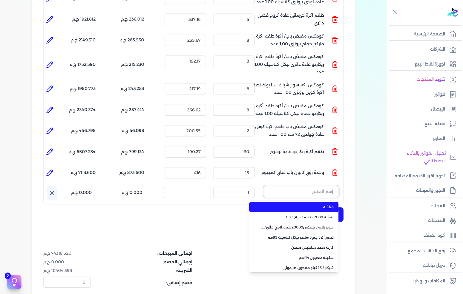
paste input "كومكس مقبض باب/ أكرة طقم اكرة ريكاردو عادة دائرى برونزى 1.00 عدد"
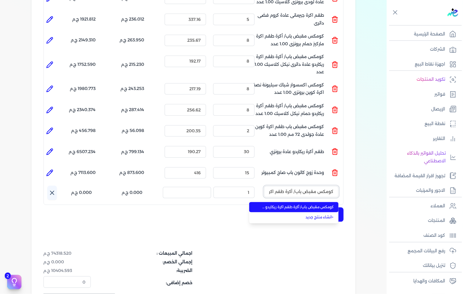
scroll to position [0, -69]
type input "كومكس مقبض باب/ أكرة طقم اكرة ريكاردو عادة دائرى برونزى 1.00 عدد"
click at [306, 204] on span "كومكس مقبض باب/ أكرة طقم اكرة ريكاردو عادة دائرى برونزى 1.00 عدد" at bounding box center [297, 206] width 73 height 5
type input "7"
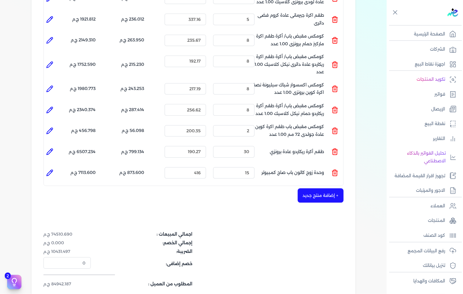
click at [330, 188] on button "+ إضافة منتج جديد" at bounding box center [321, 195] width 46 height 14
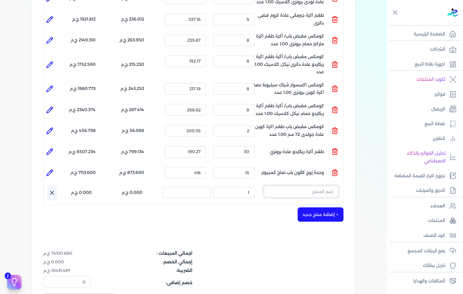
click at [326, 186] on input "text" at bounding box center [301, 191] width 75 height 11
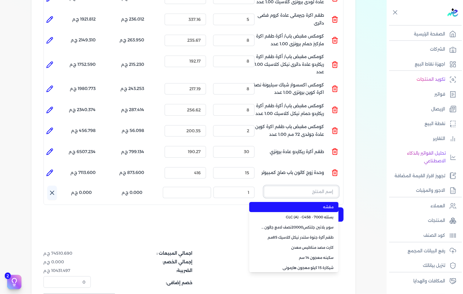
paste input "طقم اكرة ماركيز حمام برونزى"
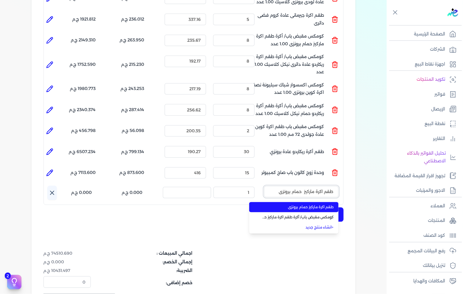
type input "طقم اكرة ماركيز حمام برونزى"
click at [302, 204] on span "طقم اكرة ماركيز حمام برونزى" at bounding box center [297, 206] width 73 height 5
type input "6"
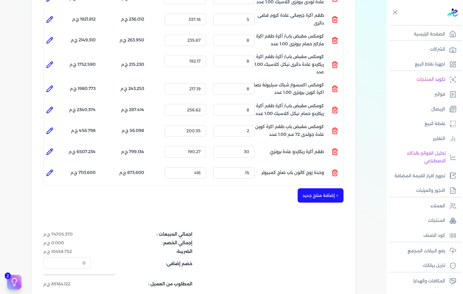
click at [314, 189] on button "+ إضافة منتج جديد" at bounding box center [321, 195] width 46 height 14
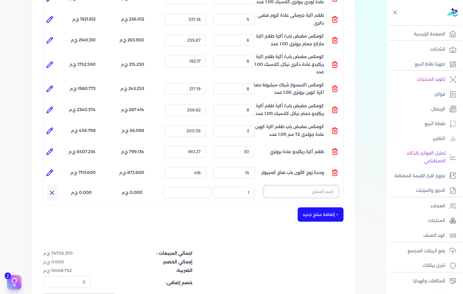
click at [285, 186] on input "text" at bounding box center [301, 191] width 75 height 11
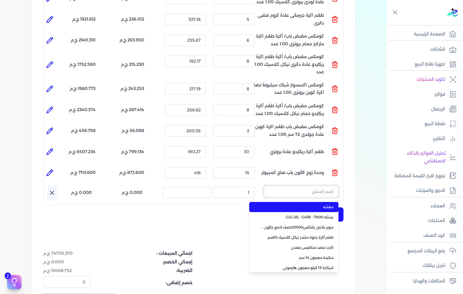
paste input "1/2 أكرة [PERSON_NAME]"
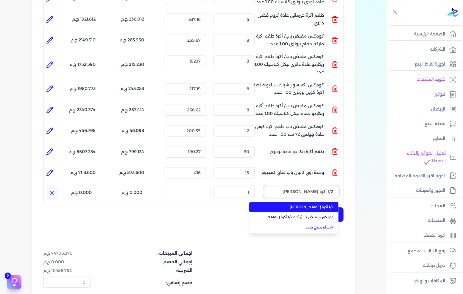
type input "1/2 أكرة [PERSON_NAME]"
click at [280, 204] on span "1/2 أكرة [PERSON_NAME]" at bounding box center [297, 206] width 73 height 5
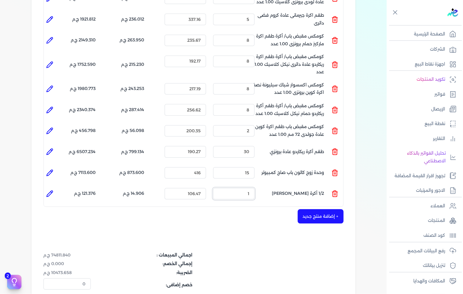
click at [241, 188] on input "1" at bounding box center [233, 193] width 41 height 11
type input "8"
click at [322, 209] on button "+ إضافة منتج جديد" at bounding box center [321, 216] width 46 height 14
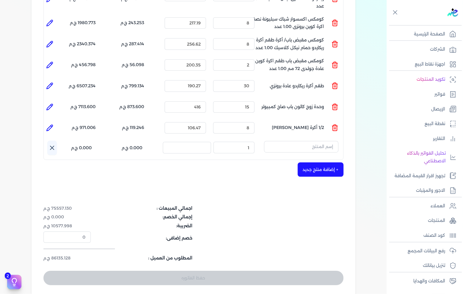
scroll to position [530, 0]
click at [299, 141] on input "text" at bounding box center [301, 146] width 75 height 11
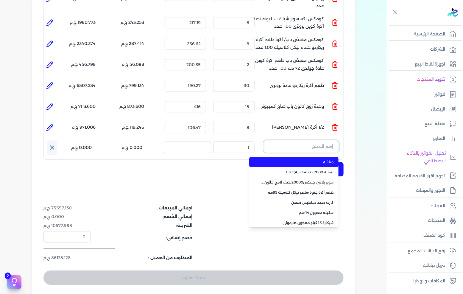
paste input "طقم اكرة [PERSON_NAME] نيكل كلاسيك"
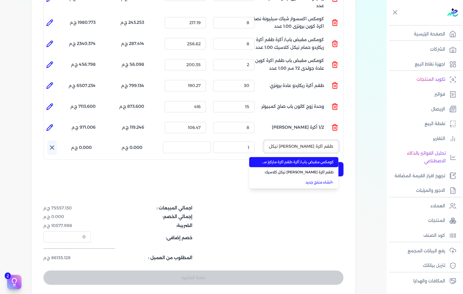
scroll to position [0, -2]
type input "طقم اكرة [PERSON_NAME] نيكل كلاسيك"
click at [300, 157] on li "كومكس مقبض باب/ أكرة طقم اكرة ماركيز سلندر نيكل كلاسيك 1.00 عدد" at bounding box center [293, 162] width 89 height 10
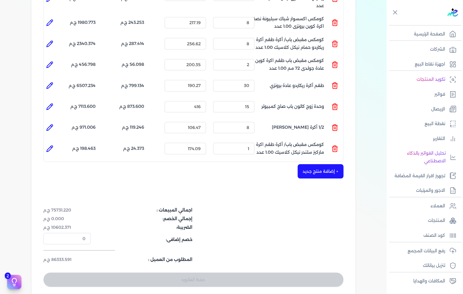
click at [257, 142] on div "الكمية : 1" at bounding box center [234, 148] width 46 height 16
click at [255, 143] on input "1" at bounding box center [233, 148] width 41 height 11
type input "8"
click at [328, 164] on button "+ إضافة منتج جديد" at bounding box center [321, 171] width 46 height 14
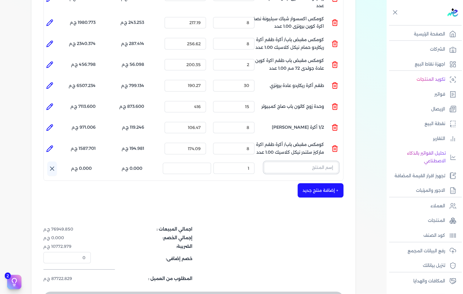
click at [308, 162] on input "text" at bounding box center [301, 167] width 75 height 11
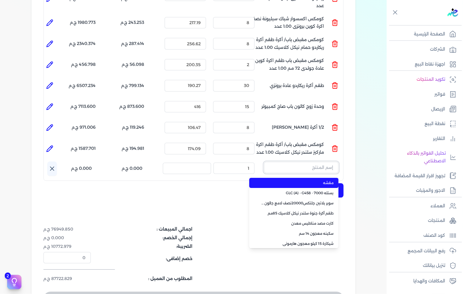
paste input "طقم اكرة ماركيز حمام نيكل كلاسيك"
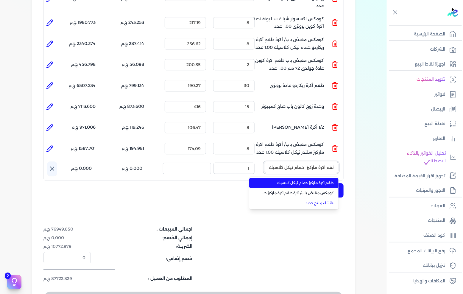
type input "طقم اكرة ماركيز حمام نيكل كلاسيك"
click at [296, 180] on span "طقم اكرة ماركيز حمام نيكل كلاسيك" at bounding box center [297, 182] width 73 height 5
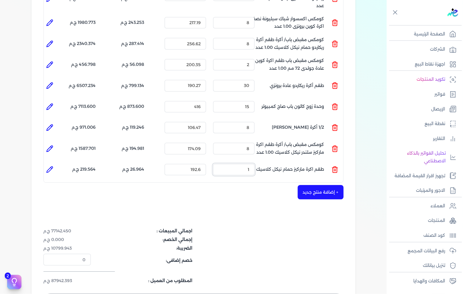
click at [241, 164] on input "1" at bounding box center [233, 169] width 41 height 11
type input "8"
click at [322, 185] on button "+ إضافة منتج جديد" at bounding box center [321, 192] width 46 height 14
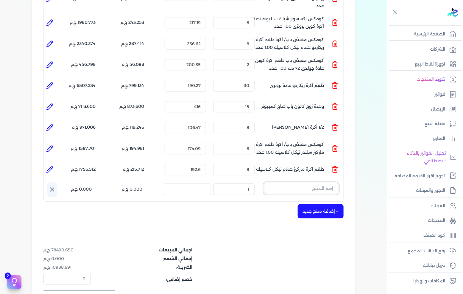
click at [317, 183] on input "text" at bounding box center [301, 188] width 75 height 11
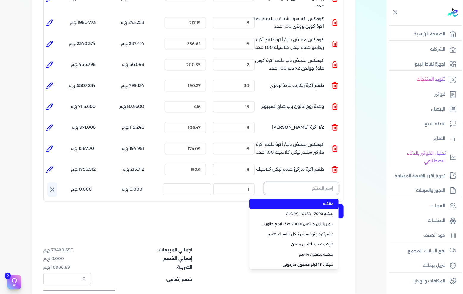
paste input "طقم اكرة [PERSON_NAME] نيكل كلاسيك"
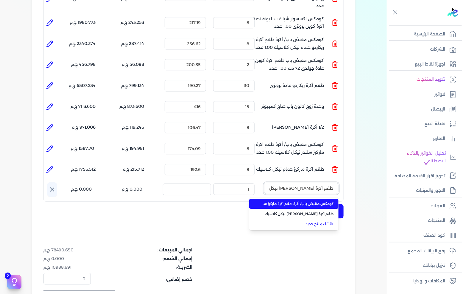
scroll to position [0, -2]
type input "طقم اكرة [PERSON_NAME] نيكل كلاسيك"
click at [309, 199] on li "كومكس مقبض باب/ أكرة طقم اكرة ماركيز سلندر نيكل كلاسيك 1.00 عدد" at bounding box center [293, 204] width 89 height 10
type input "9"
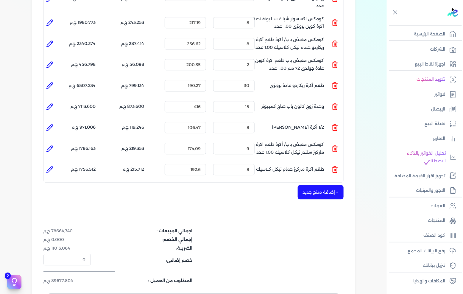
click at [325, 185] on button "+ إضافة منتج جديد" at bounding box center [321, 192] width 46 height 14
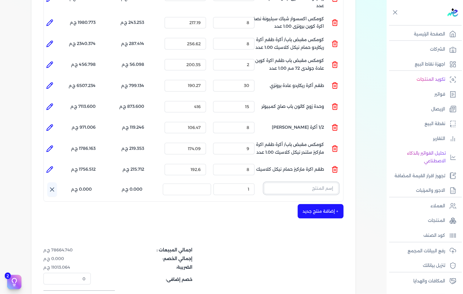
click at [329, 183] on input "text" at bounding box center [301, 188] width 75 height 11
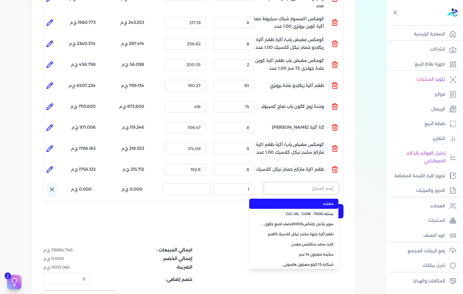
paste input "طقم اكرة ماركيز عادة نيكل كلاسيك"
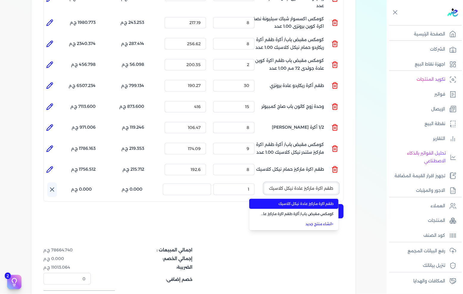
scroll to position [0, 0]
type input "طقم اكرة ماركيز عادة نيكل كلاسيك"
click at [317, 201] on span "طقم اكرة ماركيز عادة نيكل كلاسيك" at bounding box center [297, 203] width 73 height 5
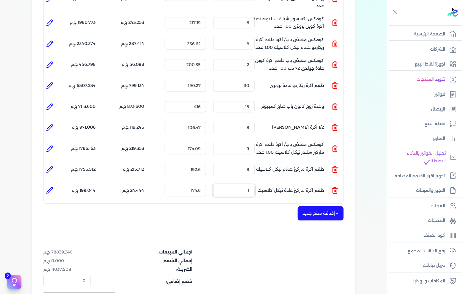
click at [246, 185] on input "1" at bounding box center [233, 190] width 41 height 11
type input "8"
click at [305, 206] on button "+ إضافة منتج جديد" at bounding box center [321, 213] width 46 height 14
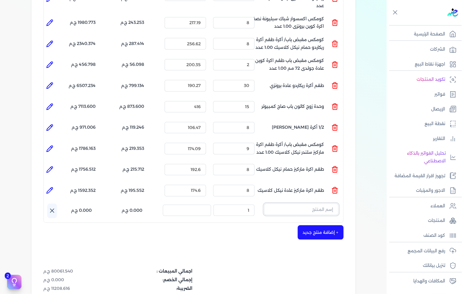
click at [300, 204] on input "text" at bounding box center [301, 209] width 75 height 11
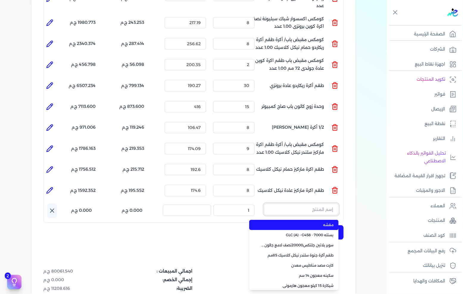
paste input "طقم فينسيا حمام نيكل كلاسيك دائرى"
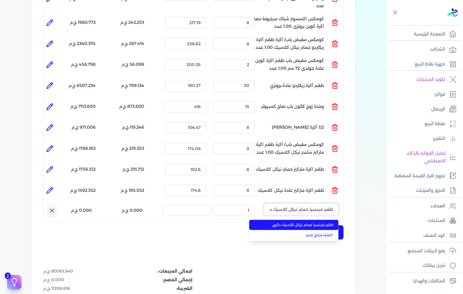
scroll to position [0, -7]
type input "طقم فينسيا حمام نيكل كلاسيك دائرى"
click at [288, 222] on span "طقم فينسيا حمام نيكل كلاسيك دائرى" at bounding box center [297, 224] width 73 height 5
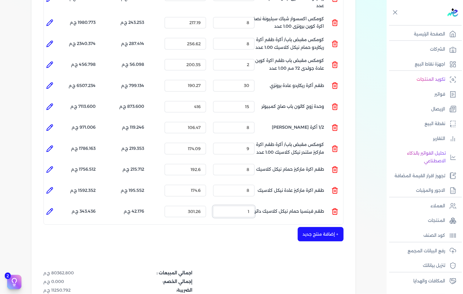
click at [234, 206] on input "1" at bounding box center [233, 211] width 41 height 11
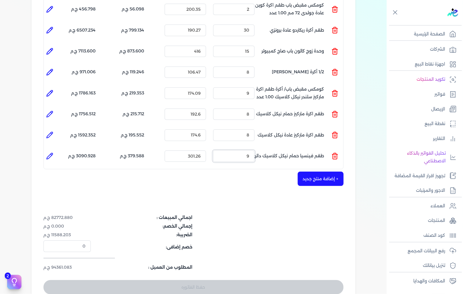
scroll to position [596, 0]
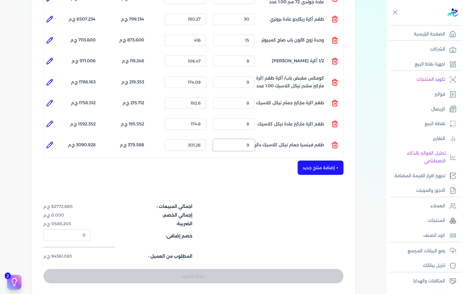
type input "9"
click at [323, 161] on button "+ إضافة منتج جديد" at bounding box center [321, 168] width 46 height 14
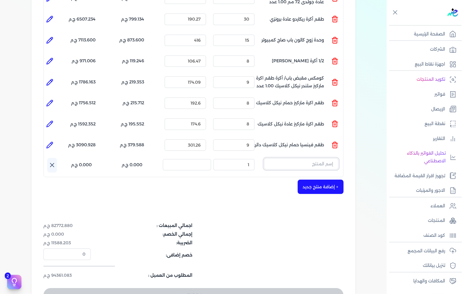
click at [326, 158] on input "text" at bounding box center [301, 163] width 75 height 11
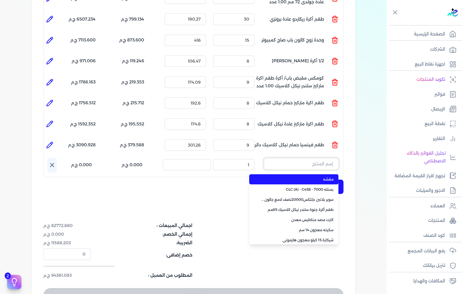
paste input "كومكس اكسسوارات باب شباك مقبض جرار رويال بلاس برونزى 1 عدد"
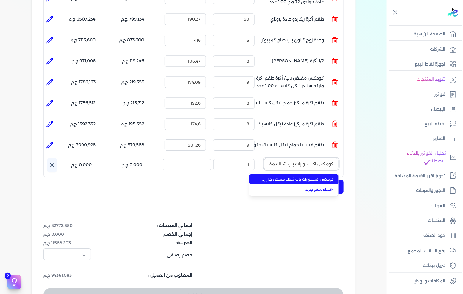
scroll to position [0, -59]
type input "كومكس اكسسوارات باب شباك مقبض جرار رويال بلاس برونزى 1 عدد"
click at [307, 177] on span "كومكس اكسسوارات باب شباك مقبض جرار رويال بلاس برونزى 1 عدد" at bounding box center [297, 179] width 73 height 5
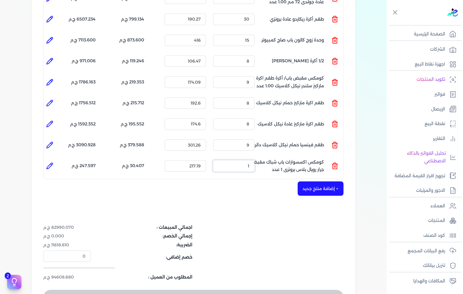
click at [252, 160] on input "1" at bounding box center [233, 165] width 41 height 11
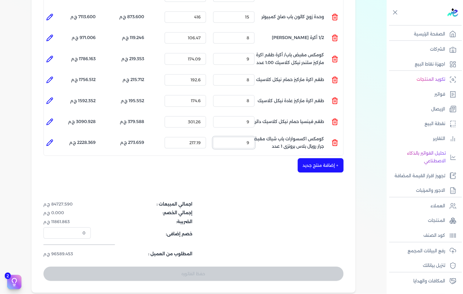
scroll to position [629, 0]
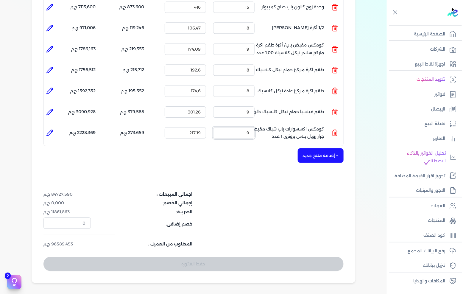
click at [243, 127] on input "9" at bounding box center [233, 132] width 41 height 11
type input "6"
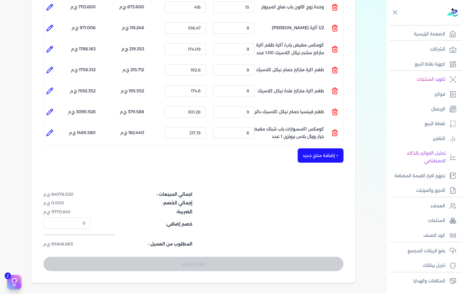
click at [321, 148] on button "+ إضافة منتج جديد" at bounding box center [321, 155] width 46 height 14
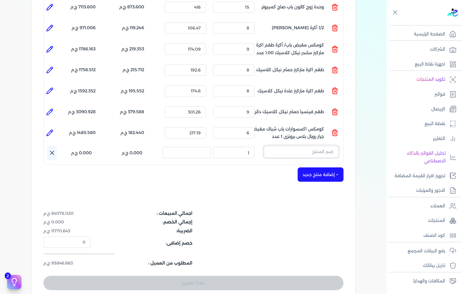
click at [304, 146] on input "text" at bounding box center [301, 151] width 75 height 11
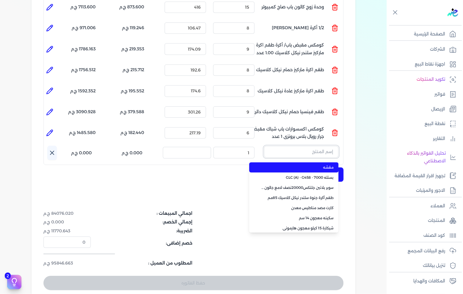
paste input "كومكس مقبض باب/ أكرة طقم اكرة ريكاردو حمام دائرى برونزى 1.00 عدد"
type input "كومكس مقبض باب/ أكرة طقم اكرة ريكاردو حمام دائرى برونزى 1.00 عدد"
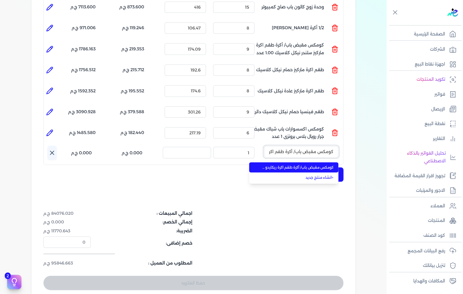
scroll to position [0, -72]
click at [300, 165] on span "كومكس مقبض باب/ أكرة طقم اكرة ريكاردو حمام دائرى برونزى 1.00 عدد" at bounding box center [297, 167] width 73 height 5
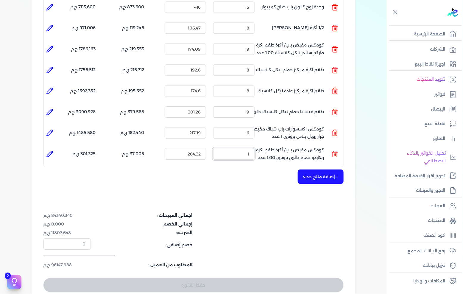
click at [240, 148] on input "1" at bounding box center [233, 153] width 41 height 11
drag, startPoint x: 240, startPoint y: 145, endPoint x: 267, endPoint y: 148, distance: 27.5
click at [240, 148] on input "1" at bounding box center [233, 153] width 41 height 11
type input "5"
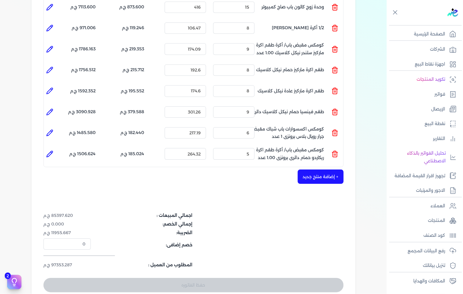
click at [337, 224] on div "اجمالي المبيعات : 85397.620 ج.م إجمالي الخصم: 0.000 ج.م الضريبة: 11955.667 ج.م …" at bounding box center [194, 240] width 300 height 56
click at [315, 170] on button "+ إضافة منتج جديد" at bounding box center [321, 177] width 46 height 14
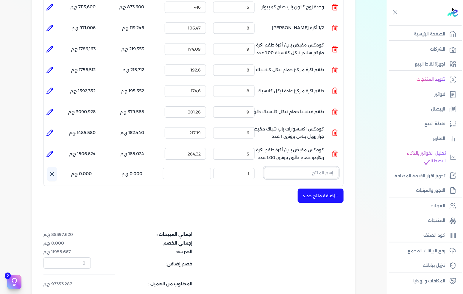
click at [282, 167] on input "text" at bounding box center [301, 172] width 75 height 11
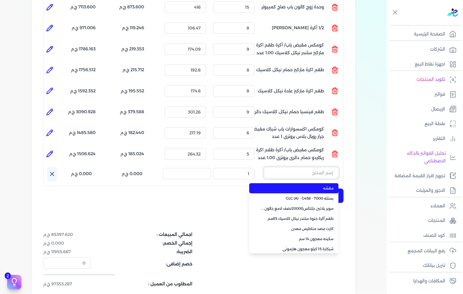
paste input "1/2 أكرة ريكاردو عادة نيكل كلاسيك"
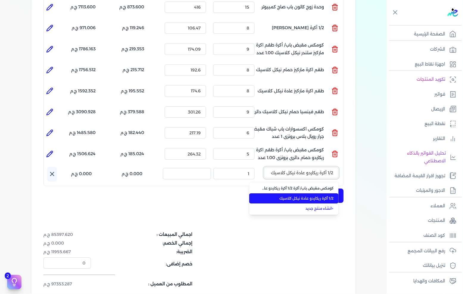
type input "1/2 أكرة ريكاردو عادة نيكل كلاسيك"
click at [291, 196] on span "1/2 أكرة ريكاردو عادة نيكل كلاسيك" at bounding box center [297, 198] width 73 height 5
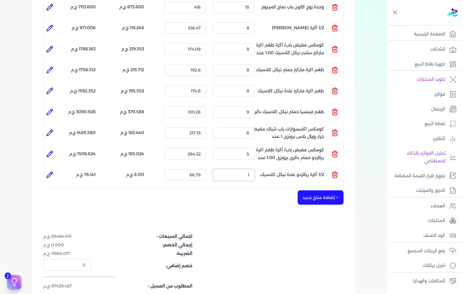
click at [239, 169] on input "1" at bounding box center [233, 174] width 41 height 11
type input "9"
click at [311, 190] on button "+ إضافة منتج جديد" at bounding box center [321, 197] width 46 height 14
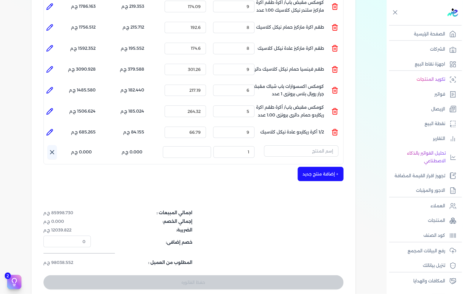
scroll to position [662, 0]
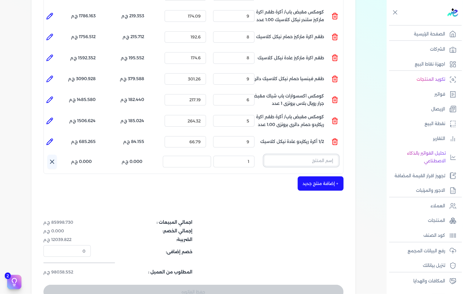
click at [310, 155] on input "text" at bounding box center [301, 160] width 75 height 11
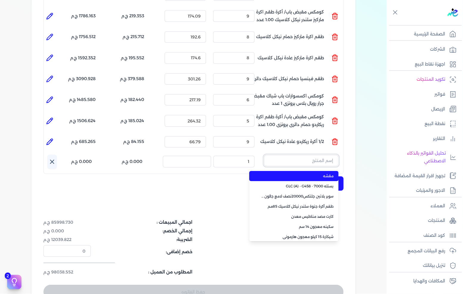
paste input "طقم اكرة ريكاردو سلندر دائرى نيكل كلاسيك"
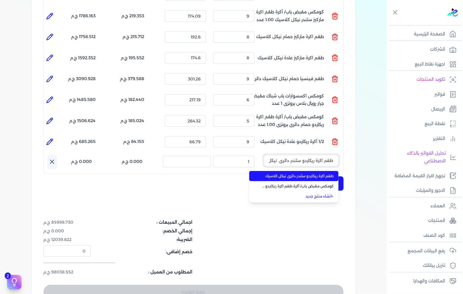
scroll to position [0, -16]
type input "طقم اكرة ريكاردو سلندر دائرى نيكل كلاسيك"
click at [298, 173] on span "طقم اكرة ريكاردو سلندر دائرى نيكل كلاسيك" at bounding box center [297, 175] width 73 height 5
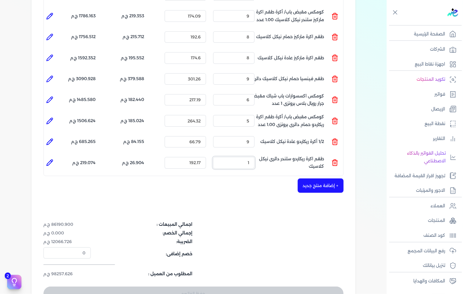
click at [246, 157] on input "1" at bounding box center [233, 162] width 41 height 11
type input "11"
click at [312, 179] on button "+ إضافة منتج جديد" at bounding box center [321, 186] width 46 height 14
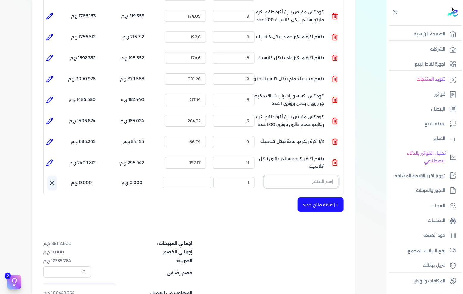
click at [283, 176] on input "text" at bounding box center [301, 181] width 75 height 11
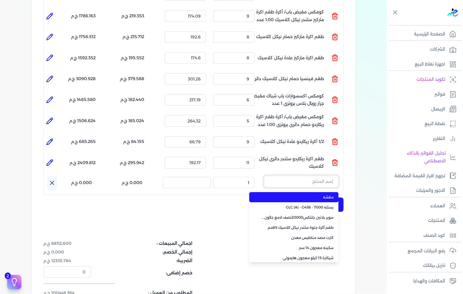
paste input "طقم اكرة ريكاردو حمام دائرى نيكل كلاسيك"
type input "طقم اكرة ريكاردو حمام دائرى نيكل كلاسيك"
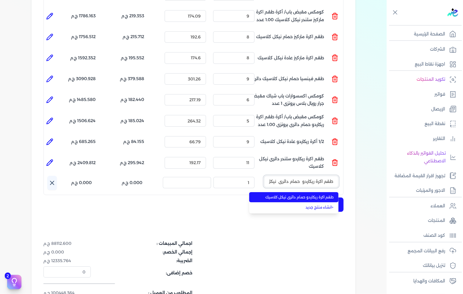
scroll to position [0, -17]
click at [279, 195] on span "طقم اكرة ريكاردو حمام دائرى نيكل كلاسيك" at bounding box center [297, 197] width 73 height 5
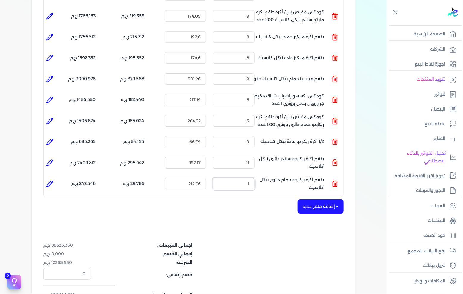
click at [242, 178] on input "1" at bounding box center [233, 183] width 41 height 11
type input "11"
click at [311, 199] on button "+ إضافة منتج جديد" at bounding box center [321, 206] width 46 height 14
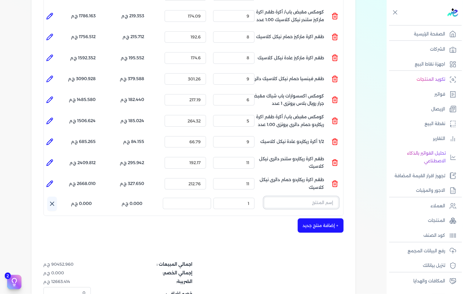
click at [288, 197] on input "text" at bounding box center [301, 202] width 75 height 11
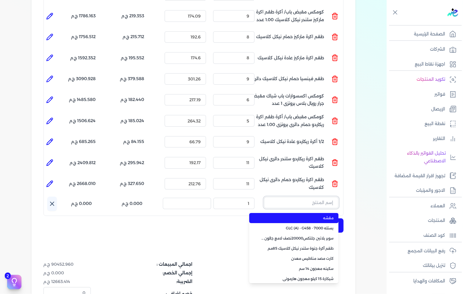
paste input "طقم أكرة جنوة سلندر نيكل كلاسيك 85مم"
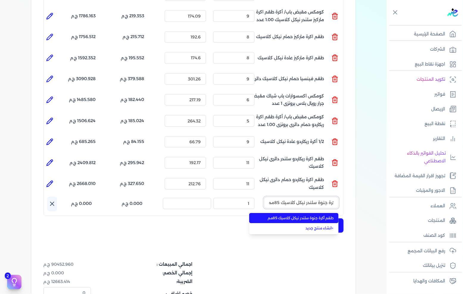
type input "طقم أكرة جنوة سلندر نيكل كلاسيك 85مم"
click at [285, 215] on span "طقم أكرة جنوة سلندر نيكل كلاسيك 85مم" at bounding box center [297, 217] width 73 height 5
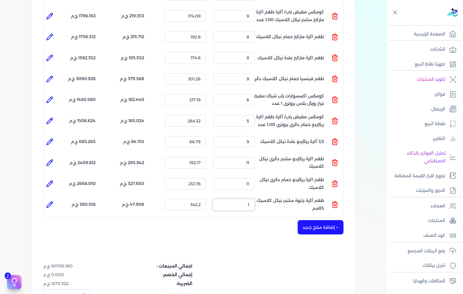
click at [240, 199] on input "1" at bounding box center [233, 204] width 41 height 11
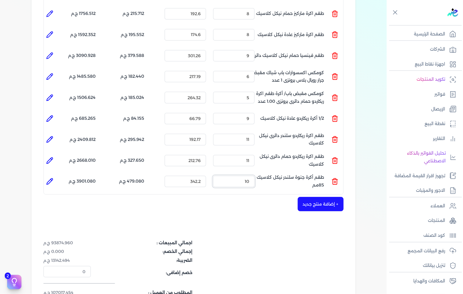
scroll to position [695, 0]
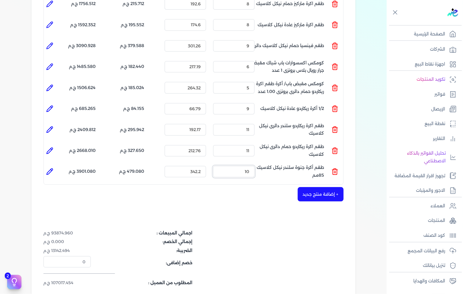
type input "10"
click at [317, 187] on button "+ إضافة منتج جديد" at bounding box center [321, 194] width 46 height 14
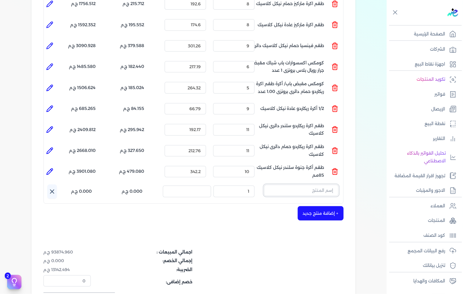
click at [290, 185] on input "text" at bounding box center [301, 190] width 75 height 11
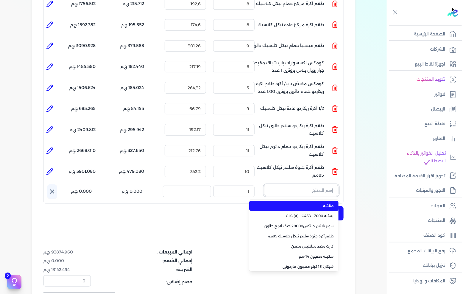
paste input "1/2 أكرة [PERSON_NAME]"
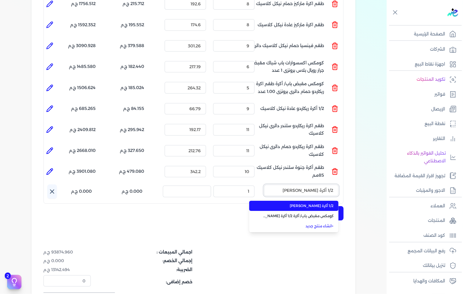
type input "1/2 أكرة [PERSON_NAME]"
click at [288, 201] on li "1/2 أكرة [PERSON_NAME]" at bounding box center [293, 206] width 89 height 10
type input "9"
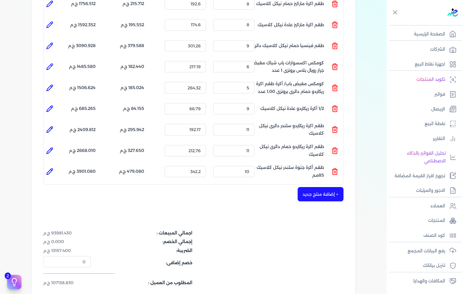
click at [308, 187] on button "+ إضافة منتج جديد" at bounding box center [321, 194] width 46 height 14
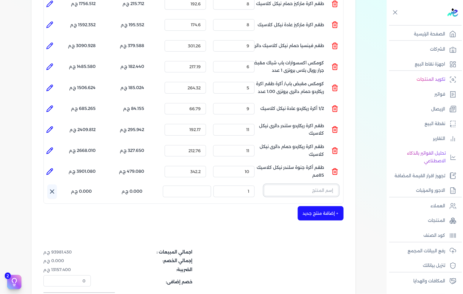
click at [312, 185] on input "text" at bounding box center [301, 190] width 75 height 11
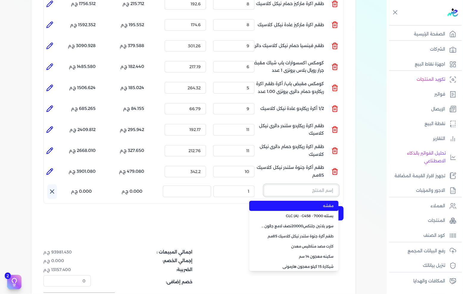
paste input "مقبض باب شقة [PERSON_NAME]"
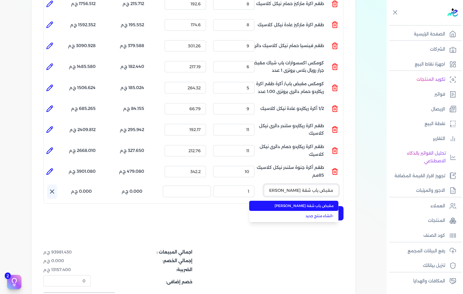
type input "مقبض باب شقة [PERSON_NAME]"
click at [308, 203] on span "مقبض باب شقة [PERSON_NAME]" at bounding box center [297, 205] width 73 height 5
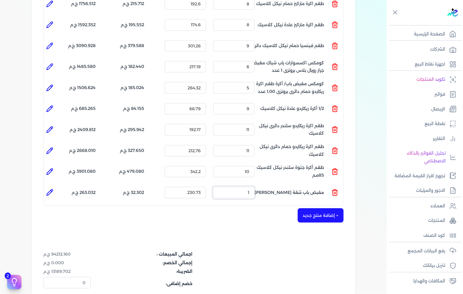
click at [246, 187] on input "1" at bounding box center [233, 192] width 41 height 11
type input "11"
click at [314, 208] on button "+ إضافة منتج جديد" at bounding box center [321, 215] width 46 height 14
